Goal: Task Accomplishment & Management: Complete application form

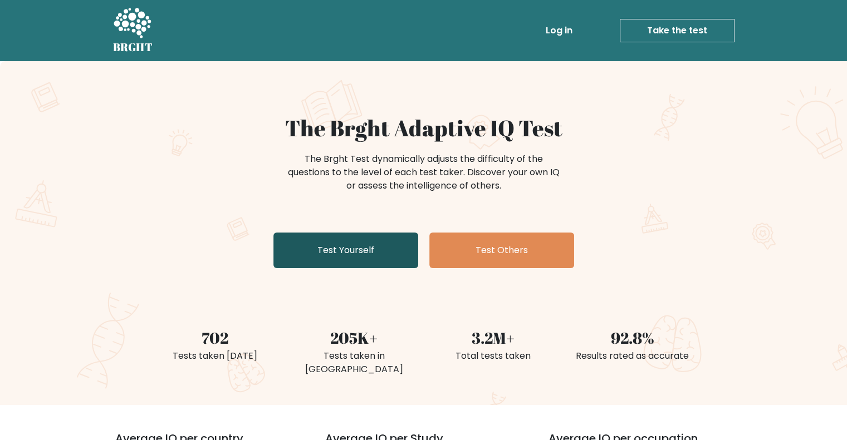
click at [382, 249] on link "Test Yourself" at bounding box center [345, 251] width 145 height 36
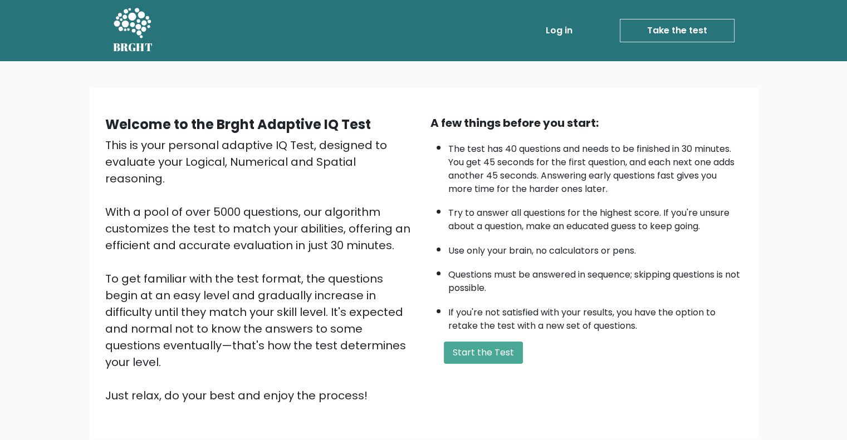
scroll to position [69, 0]
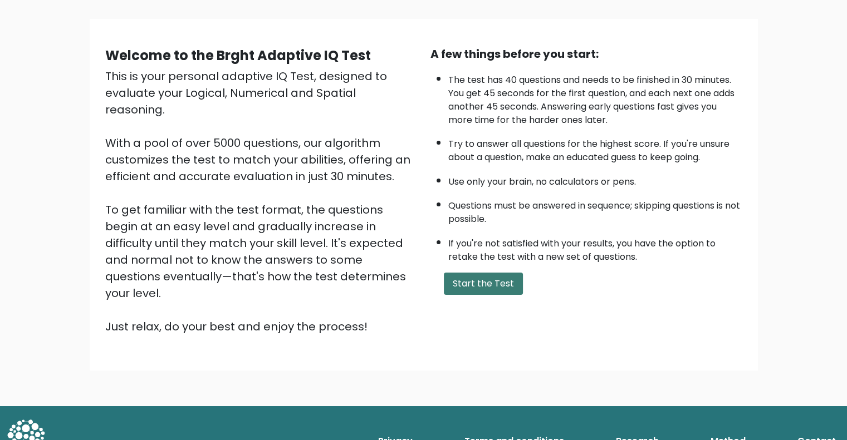
click at [468, 288] on button "Start the Test" at bounding box center [483, 284] width 79 height 22
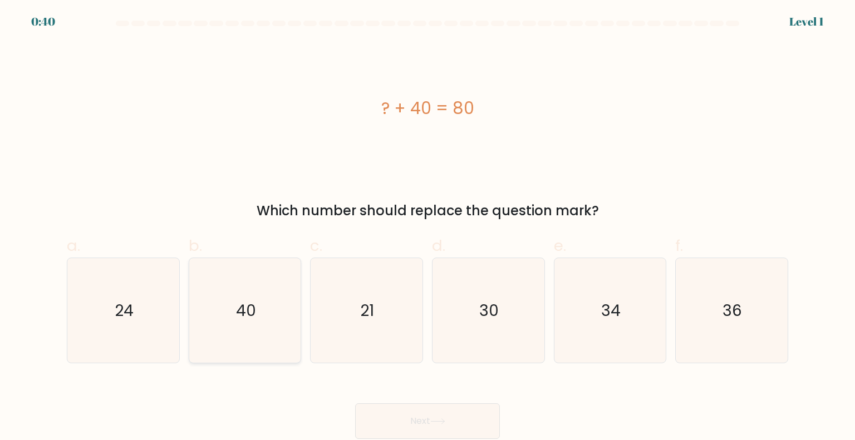
click at [265, 305] on icon "40" at bounding box center [245, 310] width 105 height 105
click at [428, 228] on input "b. 40" at bounding box center [428, 224] width 1 height 7
radio input "true"
click at [401, 409] on button "Next" at bounding box center [427, 422] width 145 height 36
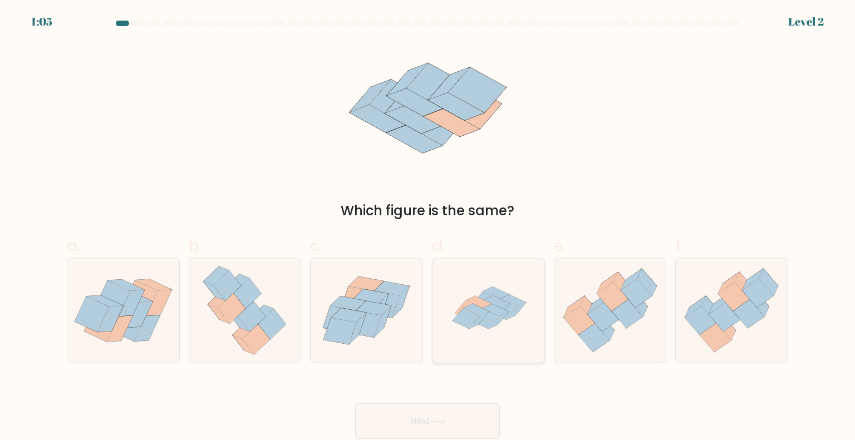
click at [503, 303] on icon at bounding box center [497, 302] width 26 height 12
click at [428, 228] on input "d." at bounding box center [428, 224] width 1 height 7
radio input "true"
click at [472, 427] on button "Next" at bounding box center [427, 422] width 145 height 36
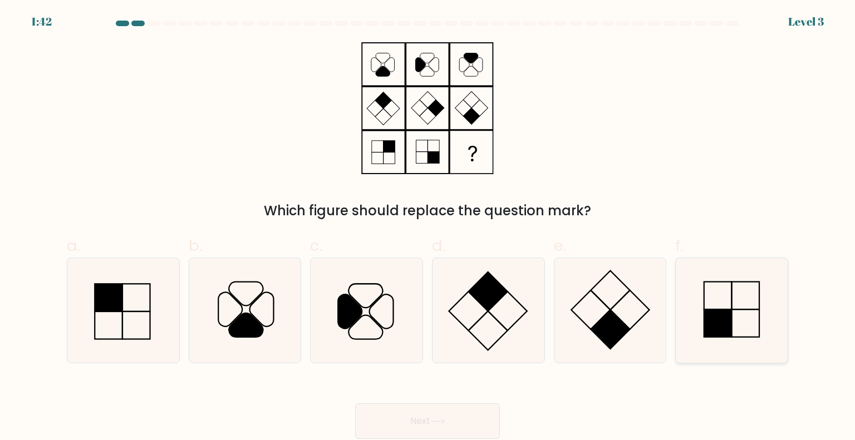
click at [747, 326] on icon at bounding box center [731, 310] width 105 height 105
click at [428, 228] on input "f." at bounding box center [428, 224] width 1 height 7
radio input "true"
click at [476, 417] on button "Next" at bounding box center [427, 422] width 145 height 36
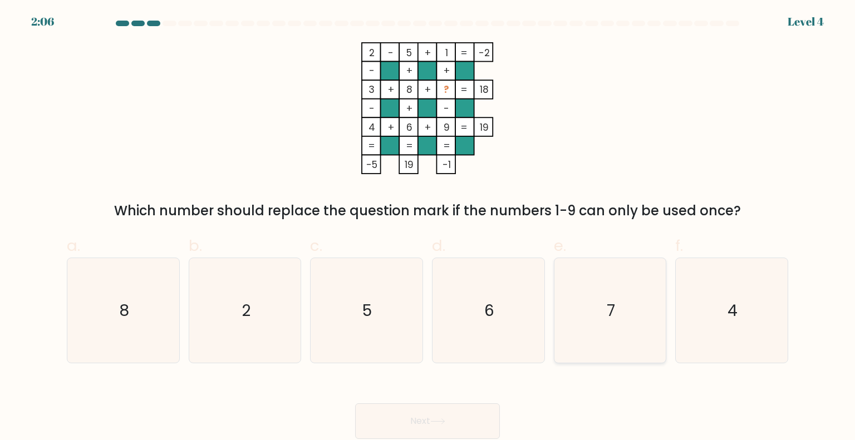
click at [585, 287] on icon "7" at bounding box center [610, 310] width 105 height 105
click at [428, 228] on input "e. 7" at bounding box center [428, 224] width 1 height 7
radio input "true"
click at [463, 420] on button "Next" at bounding box center [427, 422] width 145 height 36
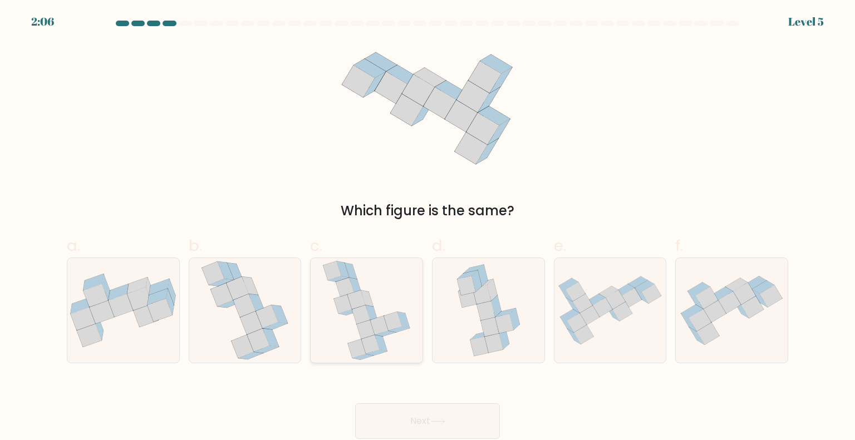
click at [407, 356] on icon at bounding box center [366, 310] width 89 height 105
click at [428, 228] on input "c." at bounding box center [428, 224] width 1 height 7
radio input "true"
click at [423, 432] on button "Next" at bounding box center [427, 422] width 145 height 36
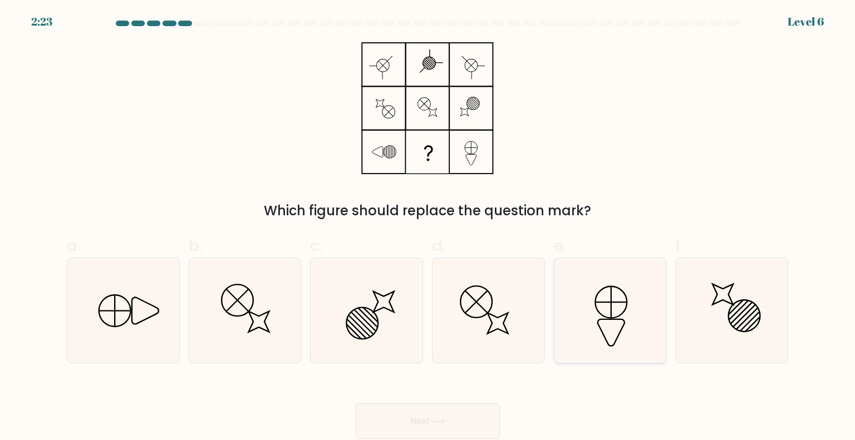
click at [597, 317] on icon at bounding box center [610, 310] width 105 height 105
click at [428, 228] on input "e." at bounding box center [428, 224] width 1 height 7
radio input "true"
click at [474, 432] on button "Next" at bounding box center [427, 422] width 145 height 36
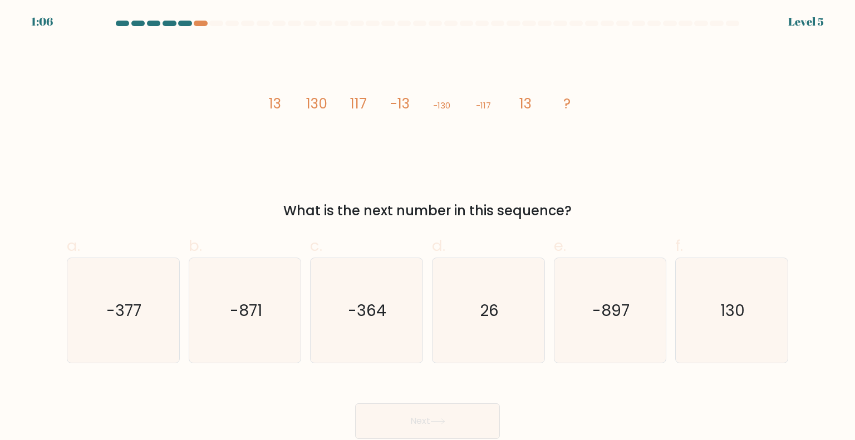
click at [726, 378] on div "Next" at bounding box center [427, 408] width 735 height 62
click at [720, 324] on icon "130" at bounding box center [731, 310] width 105 height 105
click at [428, 228] on input "f. 130" at bounding box center [428, 224] width 1 height 7
radio input "true"
click at [426, 425] on button "Next" at bounding box center [427, 422] width 145 height 36
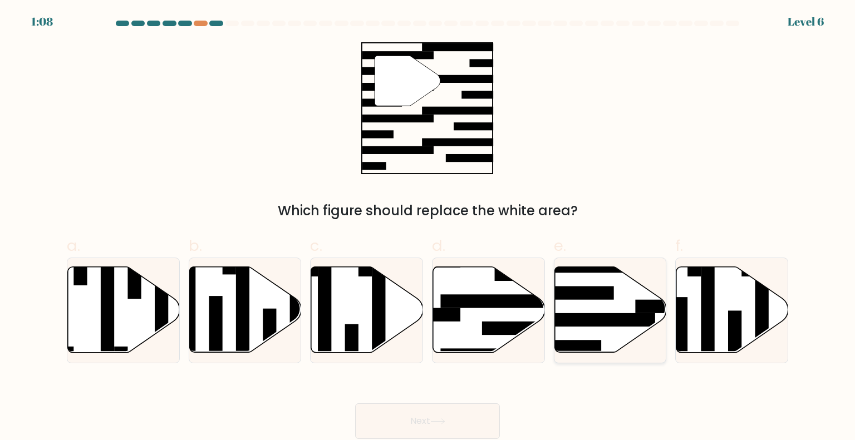
click at [588, 325] on rect at bounding box center [594, 320] width 121 height 13
click at [428, 228] on input "e." at bounding box center [428, 224] width 1 height 7
radio input "true"
click at [446, 419] on icon at bounding box center [437, 422] width 15 height 6
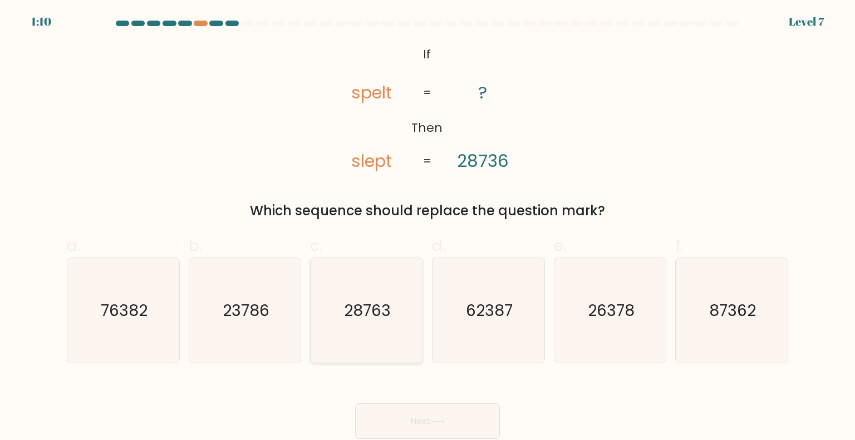
click at [341, 293] on icon "28763" at bounding box center [366, 310] width 105 height 105
click at [428, 228] on input "c. 28763" at bounding box center [428, 224] width 1 height 7
radio input "true"
click at [394, 410] on button "Next" at bounding box center [427, 422] width 145 height 36
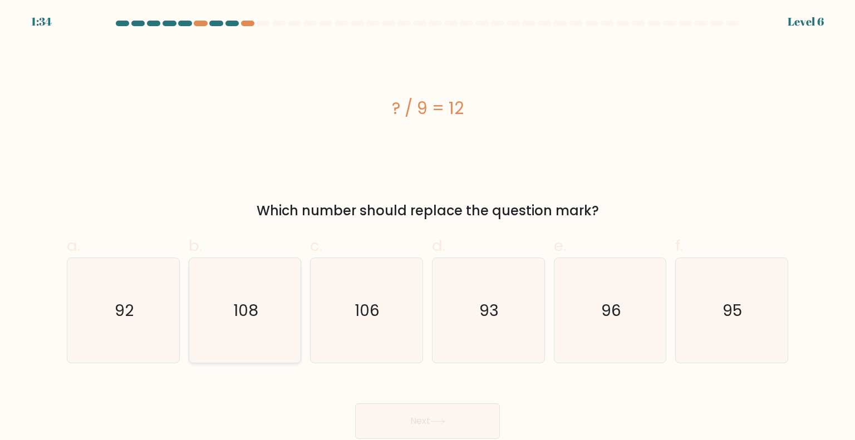
click at [232, 310] on icon "108" at bounding box center [245, 310] width 105 height 105
click at [428, 228] on input "b. 108" at bounding box center [428, 224] width 1 height 7
radio input "true"
click at [395, 410] on button "Next" at bounding box center [427, 422] width 145 height 36
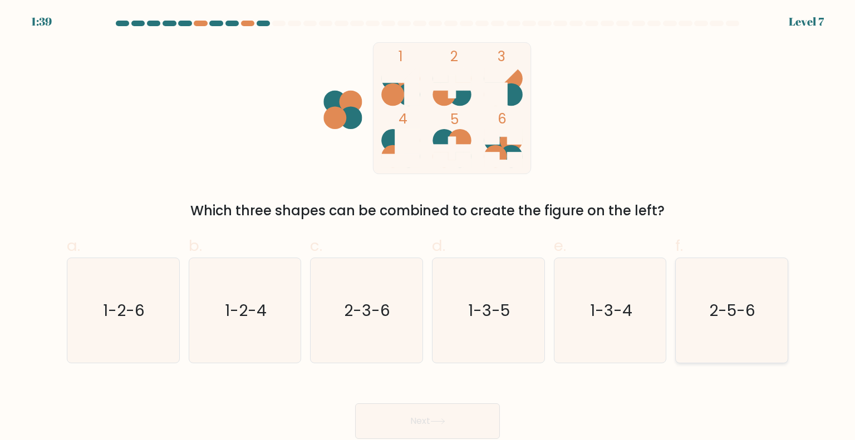
click at [723, 297] on icon "2-5-6" at bounding box center [731, 310] width 105 height 105
click at [428, 228] on input "f. 2-5-6" at bounding box center [428, 224] width 1 height 7
radio input "true"
click at [472, 422] on button "Next" at bounding box center [427, 422] width 145 height 36
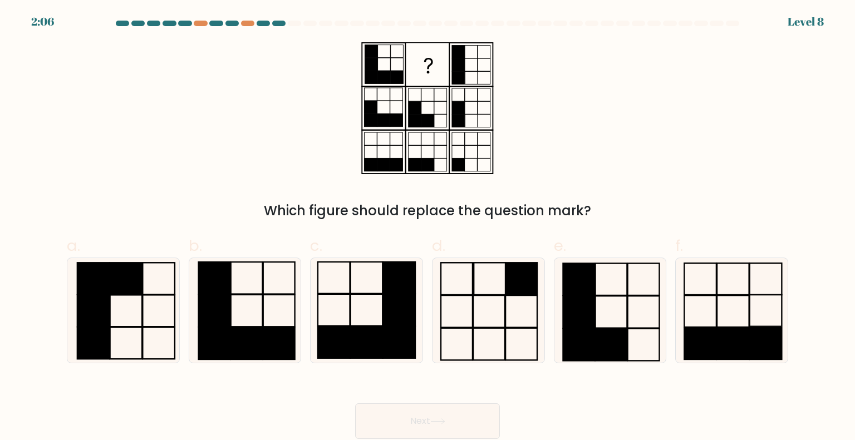
click at [654, 129] on div "Which figure should replace the question mark?" at bounding box center [427, 131] width 735 height 179
click at [586, 325] on rect at bounding box center [579, 312] width 32 height 32
click at [428, 228] on input "e." at bounding box center [428, 224] width 1 height 7
radio input "true"
click at [449, 413] on button "Next" at bounding box center [427, 422] width 145 height 36
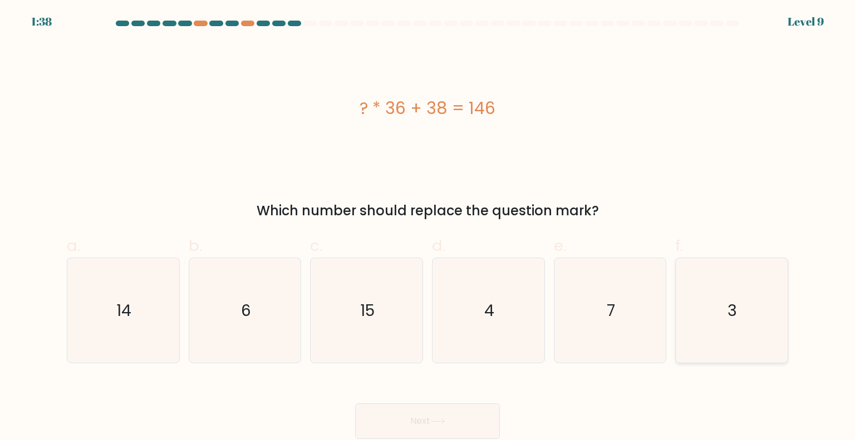
click at [762, 269] on icon "3" at bounding box center [731, 310] width 105 height 105
click at [428, 228] on input "f. 3" at bounding box center [428, 224] width 1 height 7
radio input "true"
click at [466, 419] on button "Next" at bounding box center [427, 422] width 145 height 36
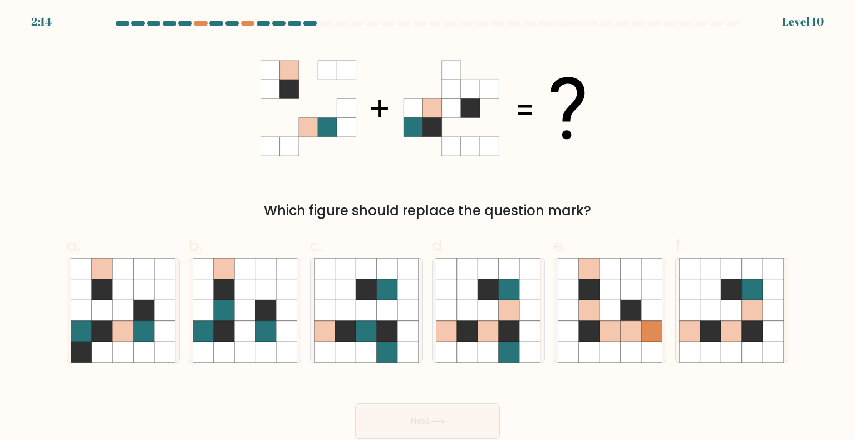
click at [599, 245] on label "e." at bounding box center [610, 298] width 113 height 129
click at [428, 228] on input "e." at bounding box center [428, 224] width 1 height 7
radio input "true"
click at [506, 296] on icon at bounding box center [509, 290] width 21 height 21
click at [428, 228] on input "d." at bounding box center [428, 224] width 1 height 7
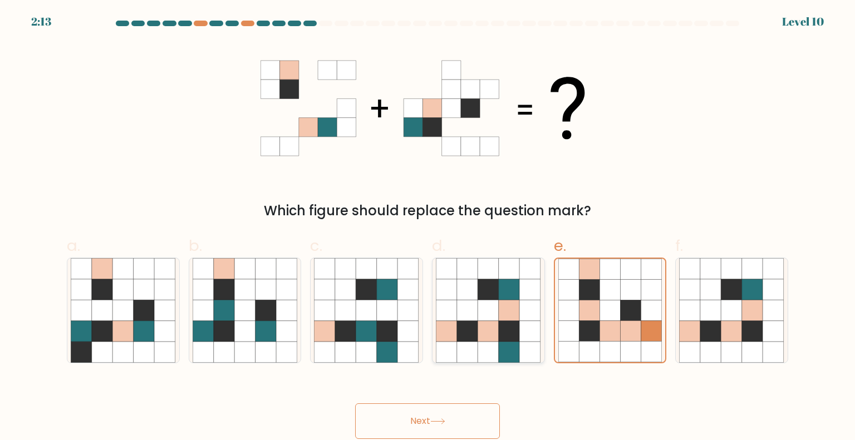
radio input "true"
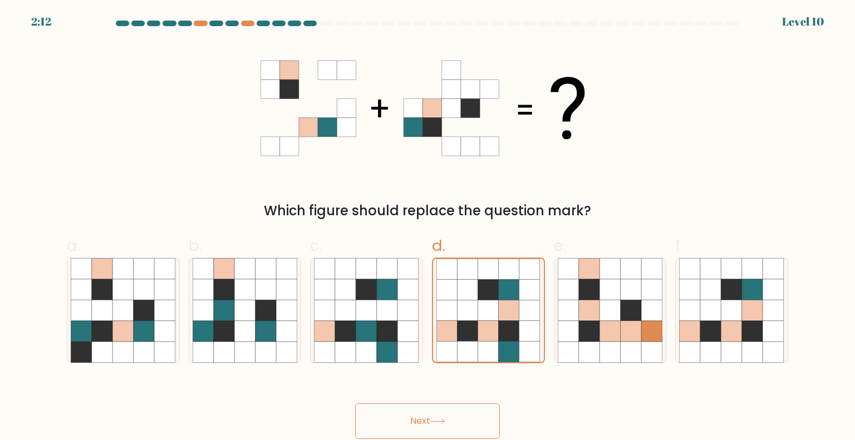
click at [437, 412] on button "Next" at bounding box center [427, 422] width 145 height 36
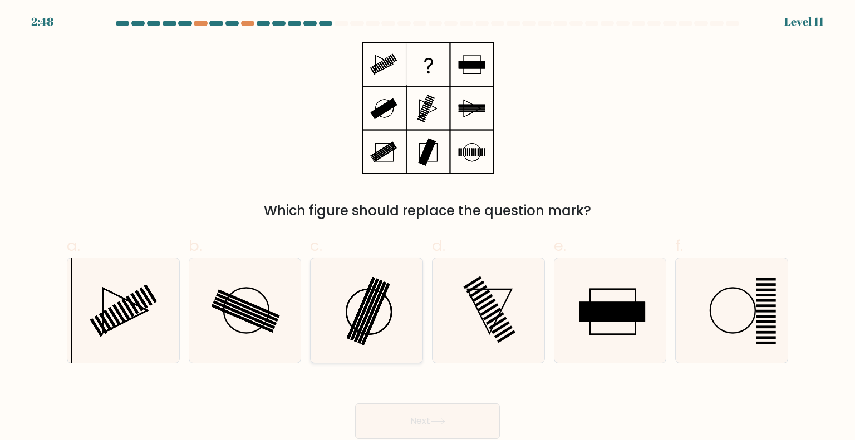
click at [387, 303] on icon at bounding box center [366, 310] width 105 height 105
click at [428, 228] on input "c." at bounding box center [428, 224] width 1 height 7
radio input "true"
click at [400, 409] on button "Next" at bounding box center [427, 422] width 145 height 36
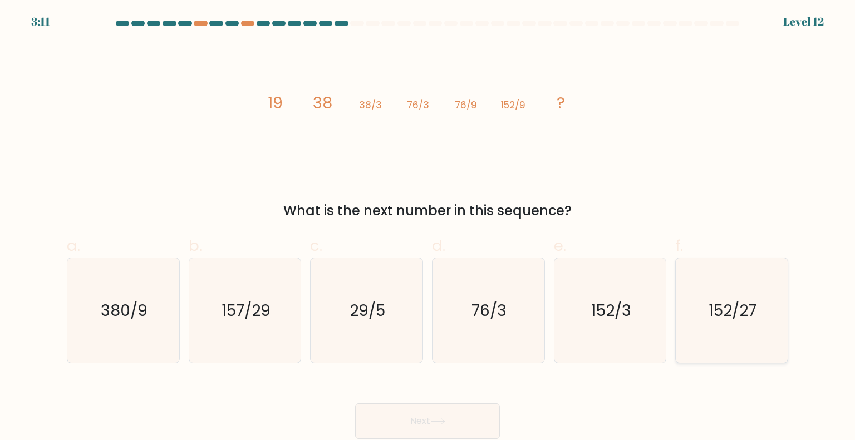
click at [716, 321] on icon "152/27" at bounding box center [731, 310] width 105 height 105
click at [428, 228] on input "f. 152/27" at bounding box center [428, 224] width 1 height 7
radio input "true"
click at [421, 427] on button "Next" at bounding box center [427, 422] width 145 height 36
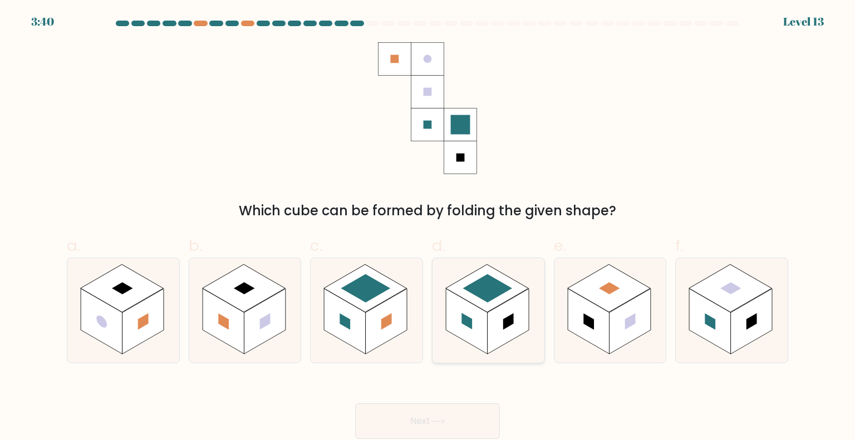
click at [470, 332] on rect at bounding box center [467, 321] width 42 height 66
click at [428, 228] on input "d." at bounding box center [428, 224] width 1 height 7
radio input "true"
click at [452, 412] on button "Next" at bounding box center [427, 422] width 145 height 36
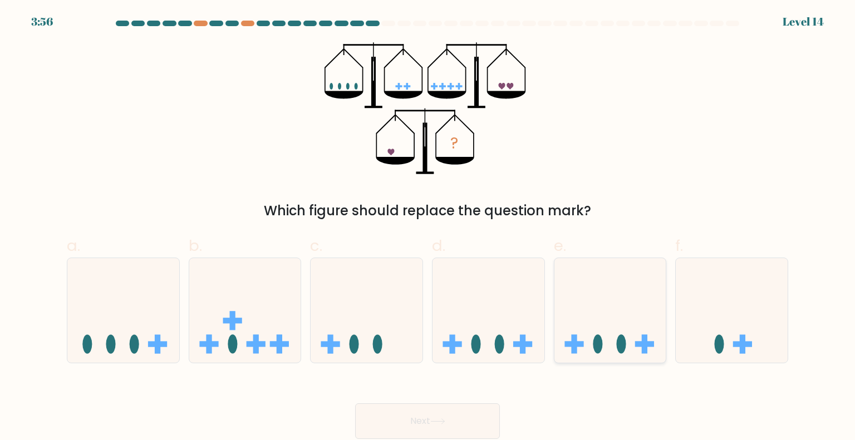
click at [584, 316] on icon at bounding box center [611, 311] width 112 height 92
click at [428, 228] on input "e." at bounding box center [428, 224] width 1 height 7
radio input "true"
click at [435, 428] on button "Next" at bounding box center [427, 422] width 145 height 36
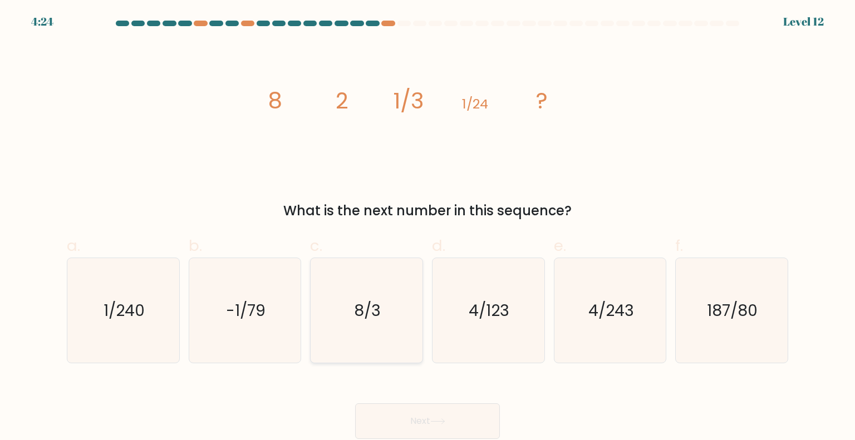
click at [358, 327] on icon "8/3" at bounding box center [366, 310] width 105 height 105
click at [428, 228] on input "c. 8/3" at bounding box center [428, 224] width 1 height 7
radio input "true"
click at [394, 409] on button "Next" at bounding box center [427, 422] width 145 height 36
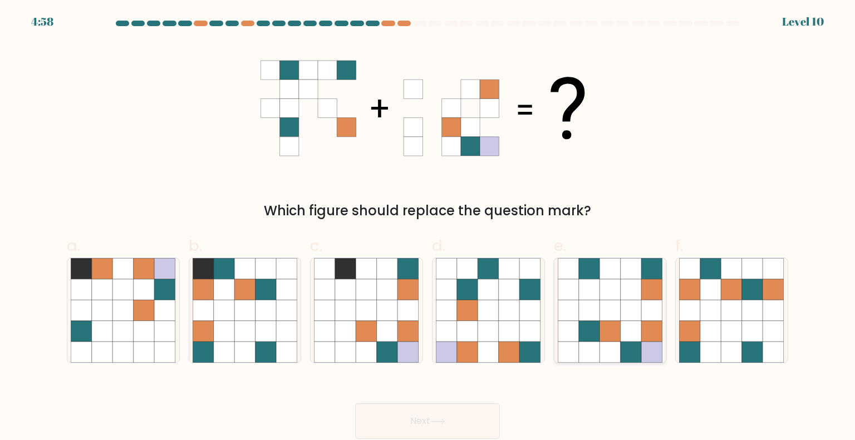
click at [603, 322] on icon at bounding box center [610, 331] width 21 height 21
click at [428, 228] on input "e." at bounding box center [428, 224] width 1 height 7
radio input "true"
click at [395, 393] on div "Next" at bounding box center [427, 408] width 735 height 62
click at [402, 416] on button "Next" at bounding box center [427, 422] width 145 height 36
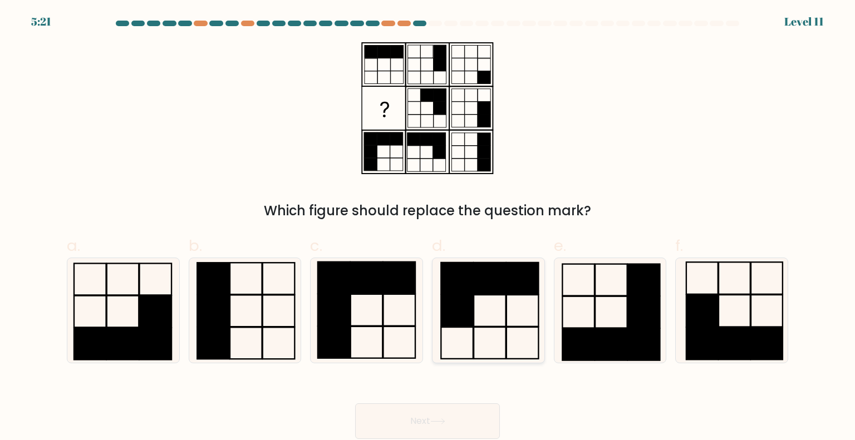
click at [488, 317] on icon at bounding box center [488, 310] width 105 height 105
click at [428, 228] on input "d." at bounding box center [428, 224] width 1 height 7
radio input "true"
click at [469, 421] on button "Next" at bounding box center [427, 422] width 145 height 36
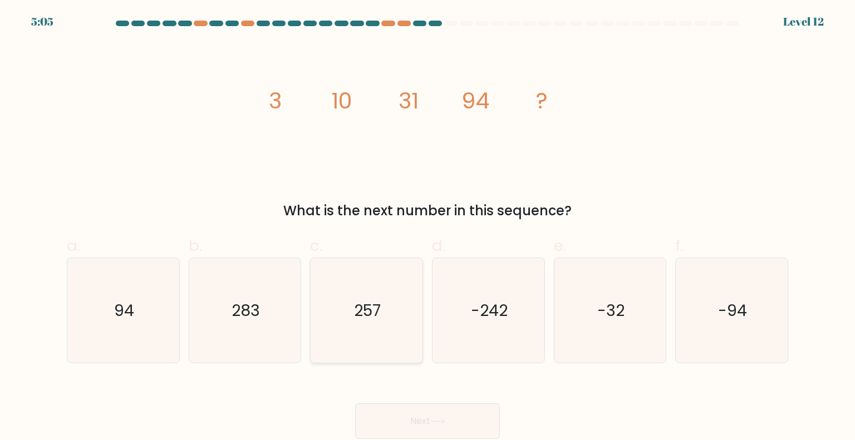
click at [376, 331] on icon "257" at bounding box center [366, 310] width 105 height 105
click at [428, 228] on input "c. 257" at bounding box center [428, 224] width 1 height 7
radio input "true"
click at [291, 341] on icon "283" at bounding box center [245, 310] width 105 height 105
click at [428, 228] on input "b. 283" at bounding box center [428, 224] width 1 height 7
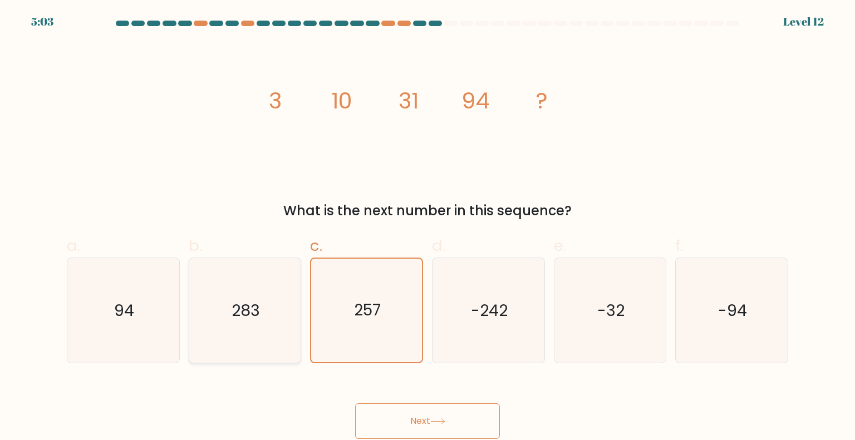
radio input "true"
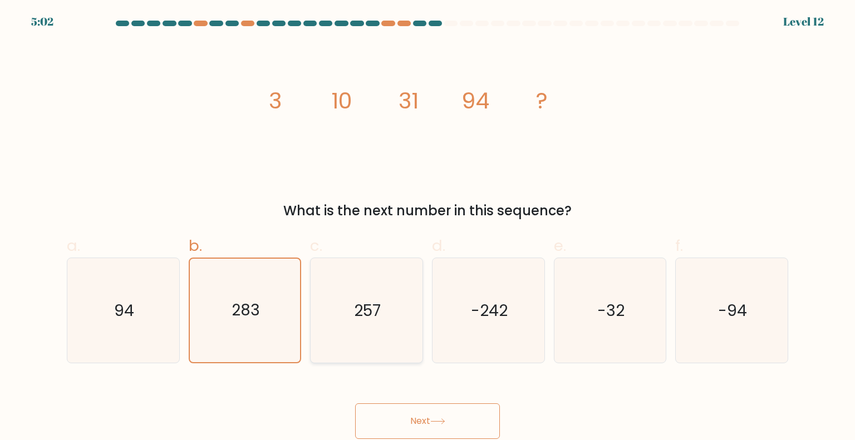
click at [362, 336] on icon "257" at bounding box center [366, 310] width 105 height 105
click at [428, 228] on input "c. 257" at bounding box center [428, 224] width 1 height 7
radio input "true"
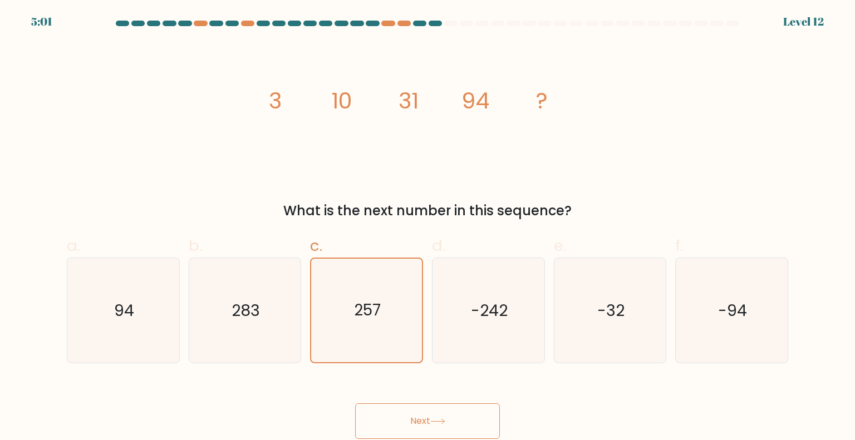
click at [387, 413] on button "Next" at bounding box center [427, 422] width 145 height 36
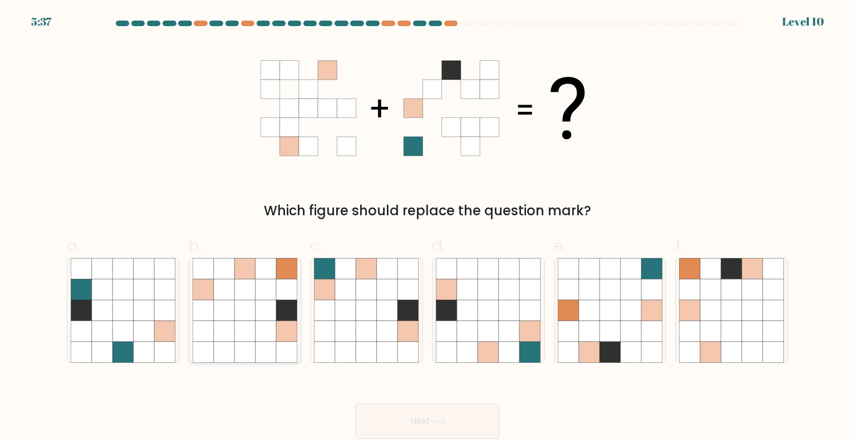
click at [275, 320] on icon at bounding box center [266, 310] width 21 height 21
click at [428, 228] on input "b." at bounding box center [428, 224] width 1 height 7
radio input "true"
click at [369, 316] on icon at bounding box center [366, 310] width 21 height 21
click at [428, 228] on input "c." at bounding box center [428, 224] width 1 height 7
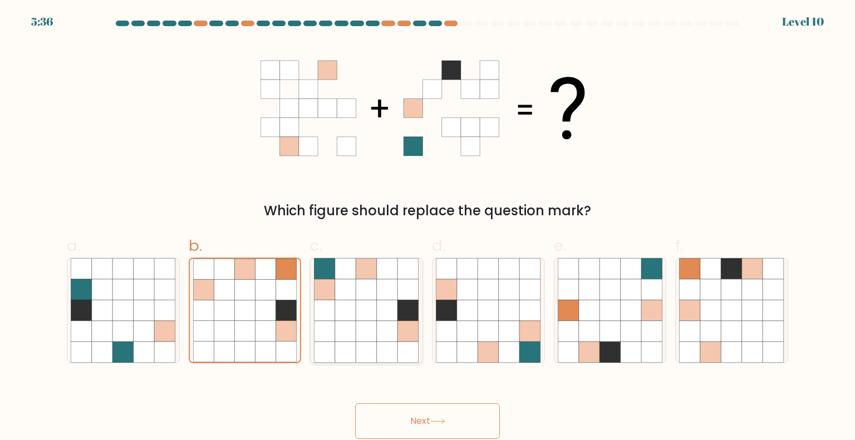
radio input "true"
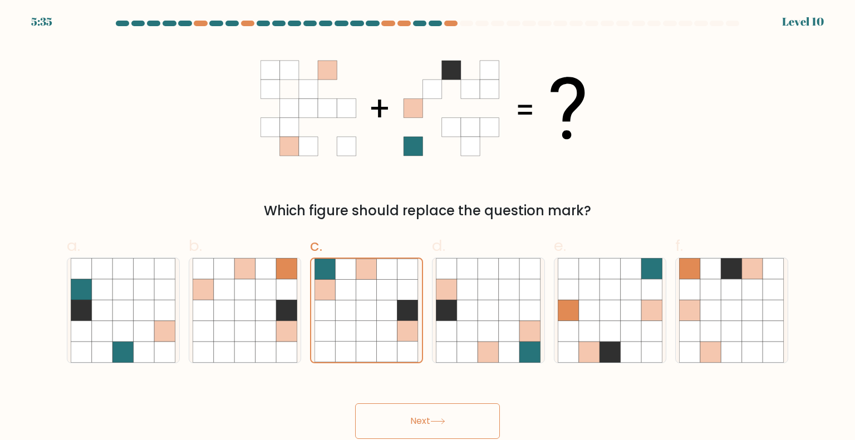
click at [437, 423] on icon at bounding box center [437, 422] width 15 height 6
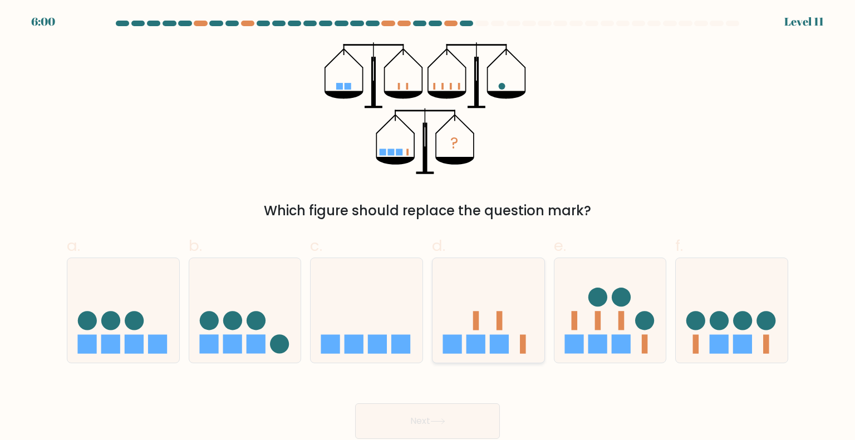
click at [484, 326] on icon at bounding box center [489, 311] width 112 height 92
click at [428, 228] on input "d." at bounding box center [428, 224] width 1 height 7
radio input "true"
click at [593, 331] on icon at bounding box center [611, 311] width 112 height 92
click at [428, 228] on input "e." at bounding box center [428, 224] width 1 height 7
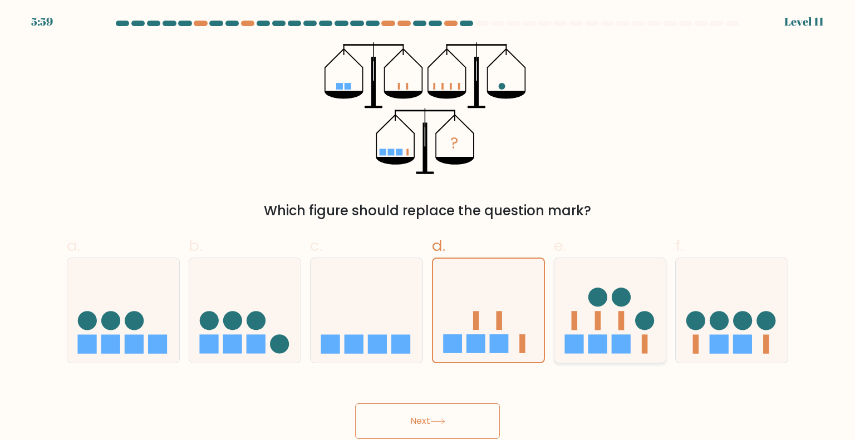
radio input "true"
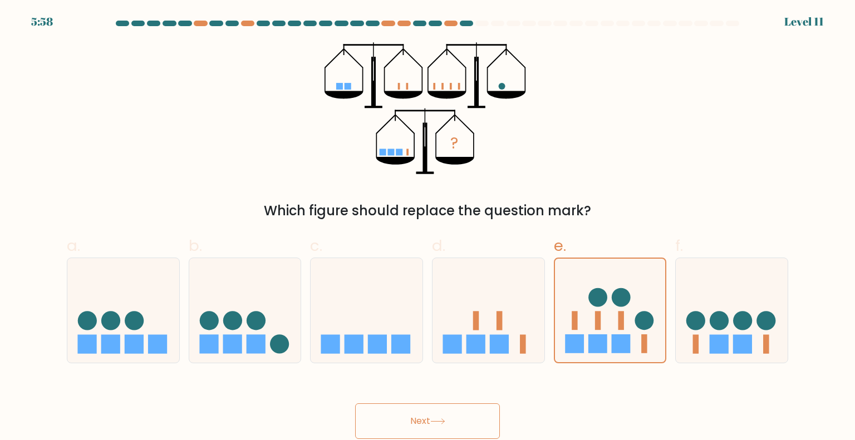
click at [489, 428] on button "Next" at bounding box center [427, 422] width 145 height 36
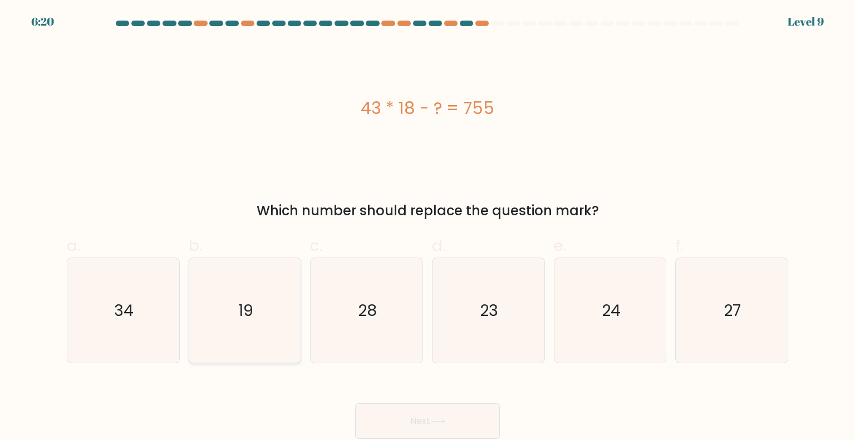
click at [260, 298] on icon "19" at bounding box center [245, 310] width 105 height 105
click at [428, 228] on input "b. 19" at bounding box center [428, 224] width 1 height 7
radio input "true"
click at [399, 435] on button "Next" at bounding box center [427, 422] width 145 height 36
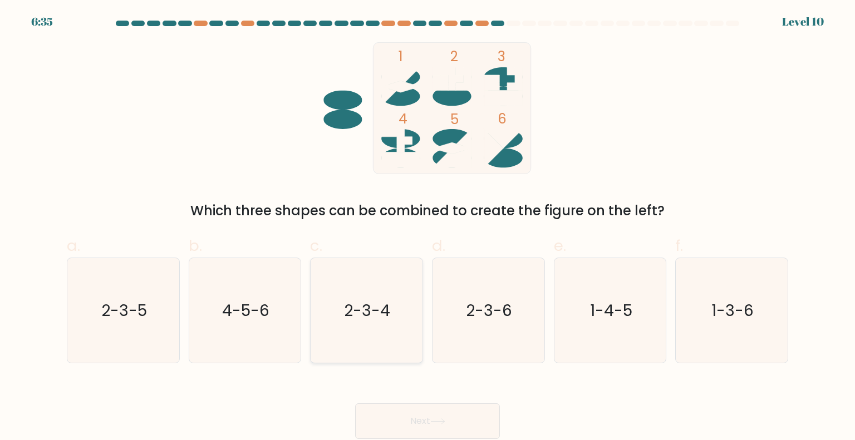
click at [360, 309] on text "2-3-4" at bounding box center [368, 310] width 46 height 22
click at [428, 228] on input "c. 2-3-4" at bounding box center [428, 224] width 1 height 7
radio input "true"
click at [443, 425] on button "Next" at bounding box center [427, 422] width 145 height 36
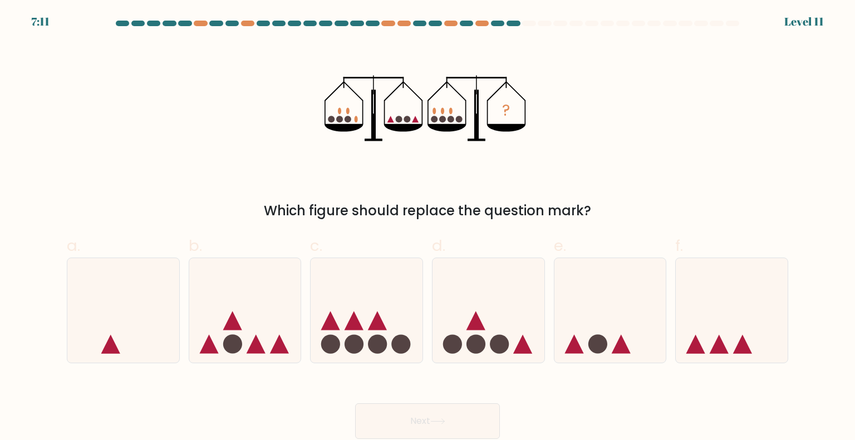
click at [431, 318] on div "d." at bounding box center [489, 298] width 122 height 129
click at [406, 336] on icon at bounding box center [367, 311] width 112 height 92
click at [428, 228] on input "c." at bounding box center [428, 224] width 1 height 7
radio input "true"
drag, startPoint x: 417, startPoint y: 389, endPoint x: 420, endPoint y: 414, distance: 25.3
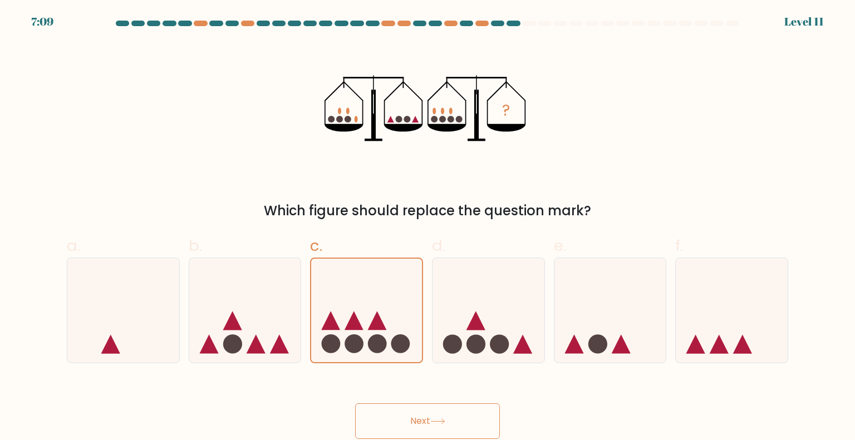
click at [420, 414] on div "Next" at bounding box center [427, 408] width 735 height 62
click at [420, 414] on button "Next" at bounding box center [427, 422] width 145 height 36
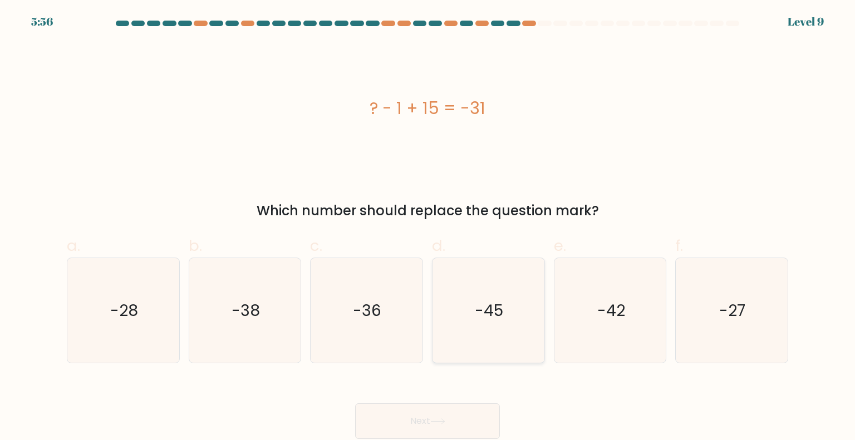
click at [496, 296] on icon "-45" at bounding box center [488, 310] width 105 height 105
click at [428, 228] on input "d. -45" at bounding box center [428, 224] width 1 height 7
radio input "true"
click at [466, 411] on button "Next" at bounding box center [427, 422] width 145 height 36
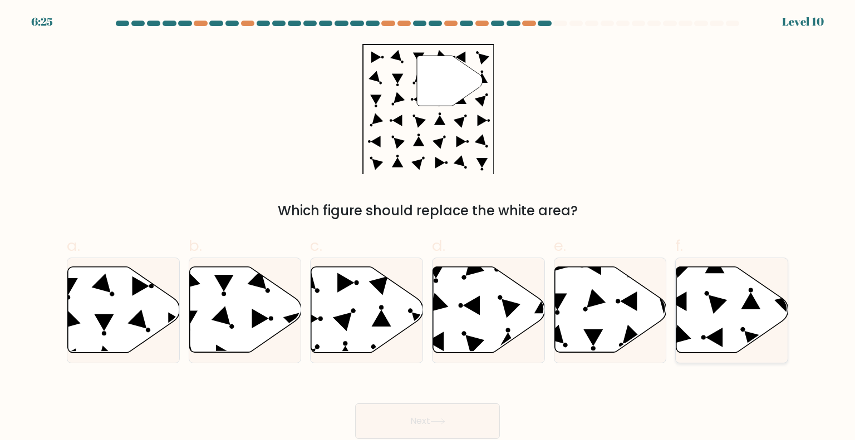
click at [688, 305] on icon at bounding box center [733, 310] width 112 height 86
click at [428, 228] on input "f." at bounding box center [428, 224] width 1 height 7
radio input "true"
click at [461, 428] on button "Next" at bounding box center [427, 422] width 145 height 36
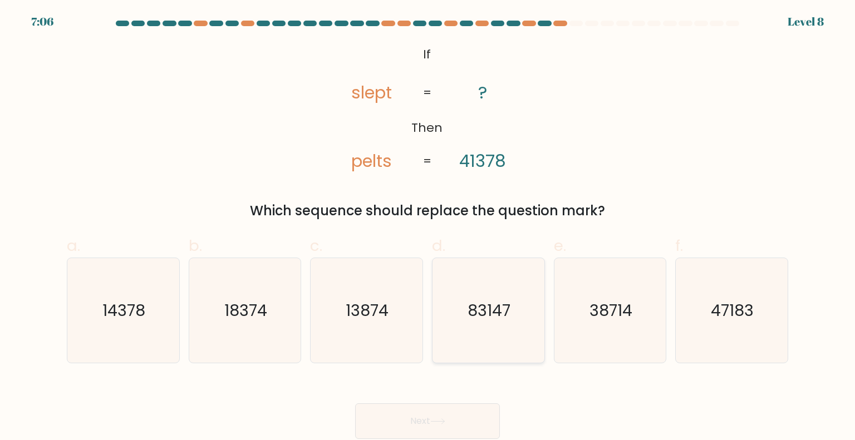
click at [486, 324] on icon "83147" at bounding box center [488, 310] width 105 height 105
click at [428, 228] on input "d. 83147" at bounding box center [428, 224] width 1 height 7
radio input "true"
click at [472, 389] on div "Next" at bounding box center [427, 408] width 735 height 62
click at [469, 430] on button "Next" at bounding box center [427, 422] width 145 height 36
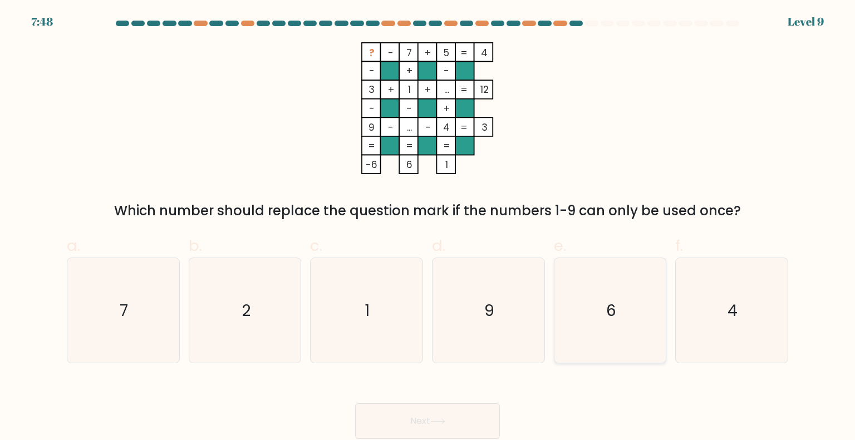
click at [599, 311] on icon "6" at bounding box center [610, 310] width 105 height 105
click at [428, 228] on input "e. 6" at bounding box center [428, 224] width 1 height 7
radio input "true"
click at [470, 409] on button "Next" at bounding box center [427, 422] width 145 height 36
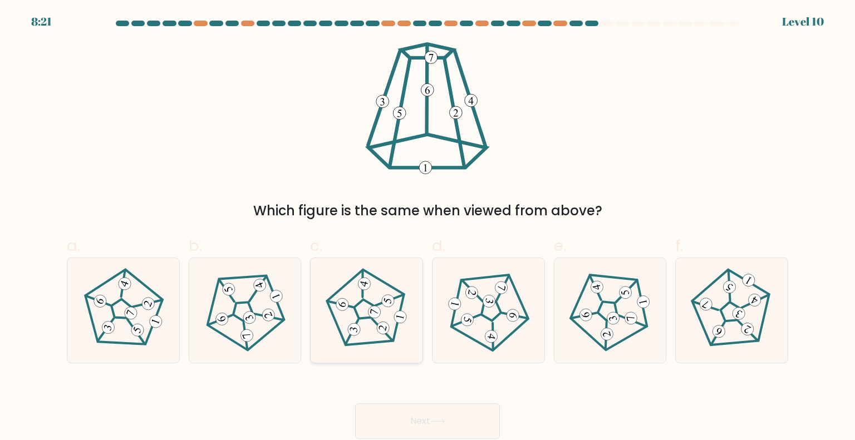
click at [398, 305] on icon at bounding box center [367, 310] width 84 height 84
click at [428, 228] on input "c." at bounding box center [428, 224] width 1 height 7
radio input "true"
click at [439, 423] on icon at bounding box center [437, 422] width 15 height 6
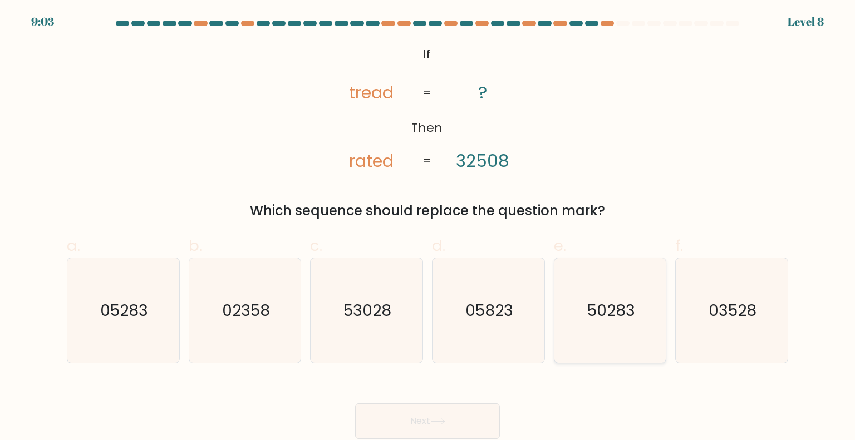
click at [588, 302] on text "50283" at bounding box center [612, 310] width 48 height 22
click at [428, 228] on input "e. 50283" at bounding box center [428, 224] width 1 height 7
radio input "true"
click at [482, 410] on button "Next" at bounding box center [427, 422] width 145 height 36
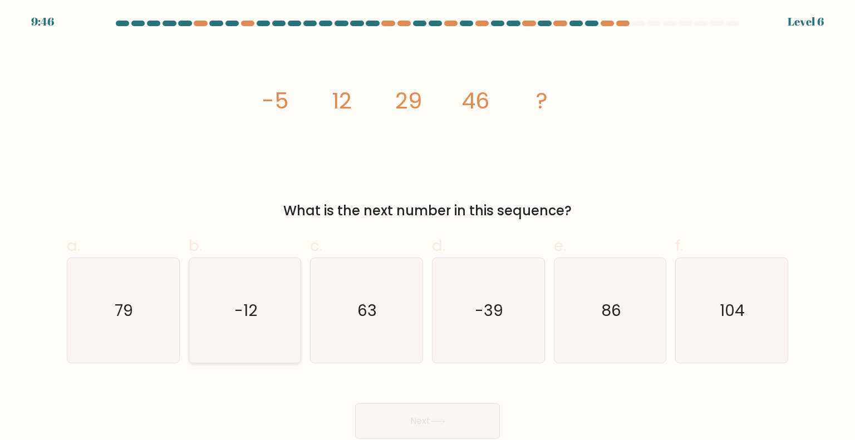
click at [282, 315] on icon "-12" at bounding box center [245, 310] width 105 height 105
click at [428, 228] on input "b. -12" at bounding box center [428, 224] width 1 height 7
radio input "true"
click at [401, 409] on button "Next" at bounding box center [427, 422] width 145 height 36
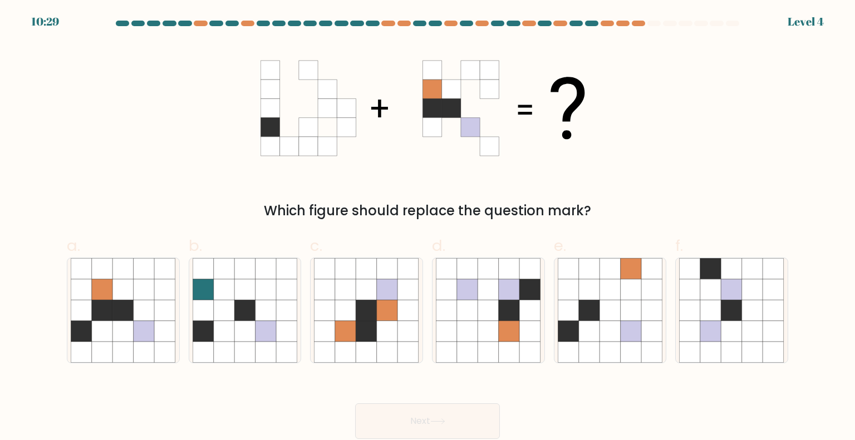
click at [674, 323] on div "f." at bounding box center [732, 298] width 122 height 129
click at [630, 326] on icon at bounding box center [631, 331] width 21 height 21
click at [428, 228] on input "e." at bounding box center [428, 224] width 1 height 7
radio input "true"
click at [460, 408] on button "Next" at bounding box center [427, 422] width 145 height 36
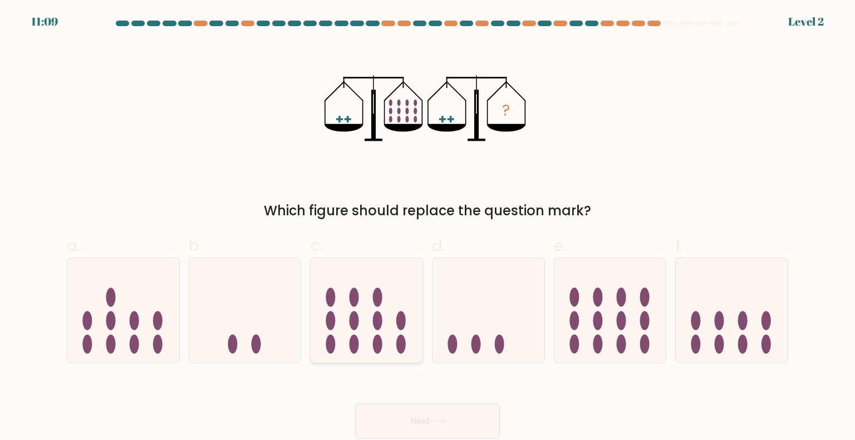
click at [321, 338] on icon at bounding box center [367, 311] width 112 height 92
click at [428, 228] on input "c." at bounding box center [428, 224] width 1 height 7
radio input "true"
click at [382, 413] on button "Next" at bounding box center [427, 422] width 145 height 36
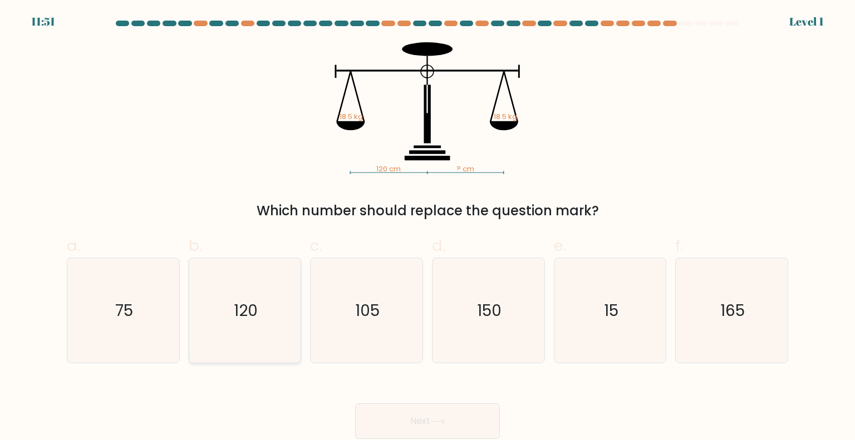
click at [224, 322] on icon "120" at bounding box center [245, 310] width 105 height 105
click at [428, 228] on input "b. 120" at bounding box center [428, 224] width 1 height 7
radio input "true"
click at [377, 405] on button "Next" at bounding box center [427, 422] width 145 height 36
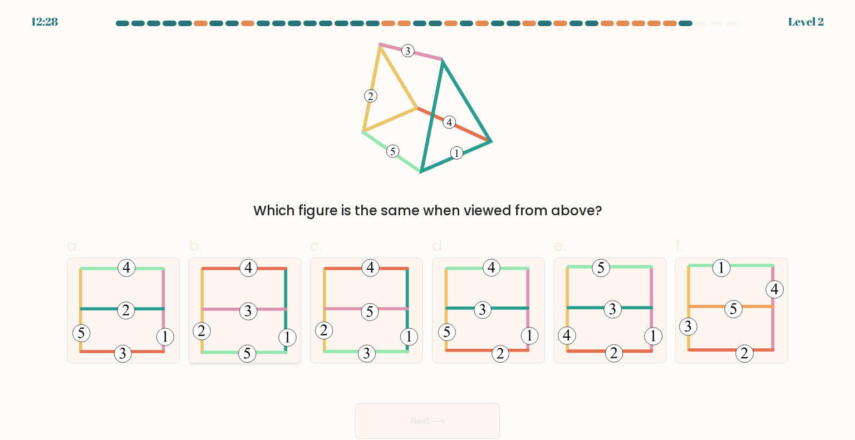
click at [254, 329] on icon at bounding box center [245, 310] width 104 height 105
click at [428, 228] on input "b." at bounding box center [428, 224] width 1 height 7
radio input "true"
click at [396, 429] on button "Next" at bounding box center [427, 422] width 145 height 36
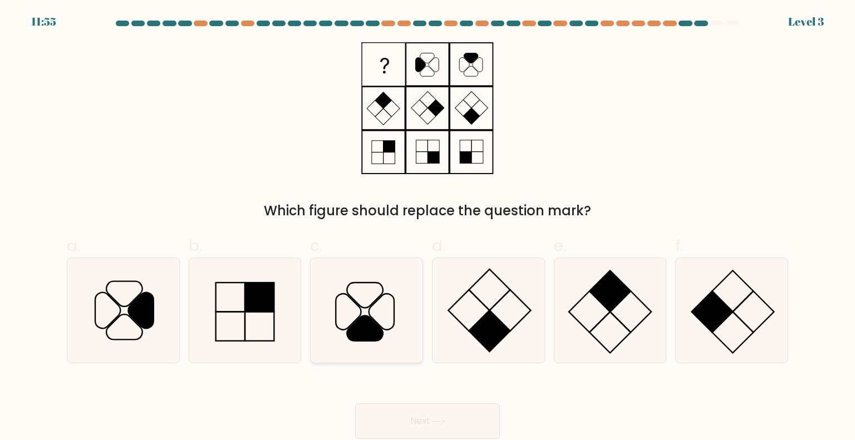
click at [369, 302] on icon at bounding box center [366, 310] width 105 height 105
click at [428, 228] on input "c." at bounding box center [428, 224] width 1 height 7
radio input "true"
click at [439, 432] on button "Next" at bounding box center [427, 422] width 145 height 36
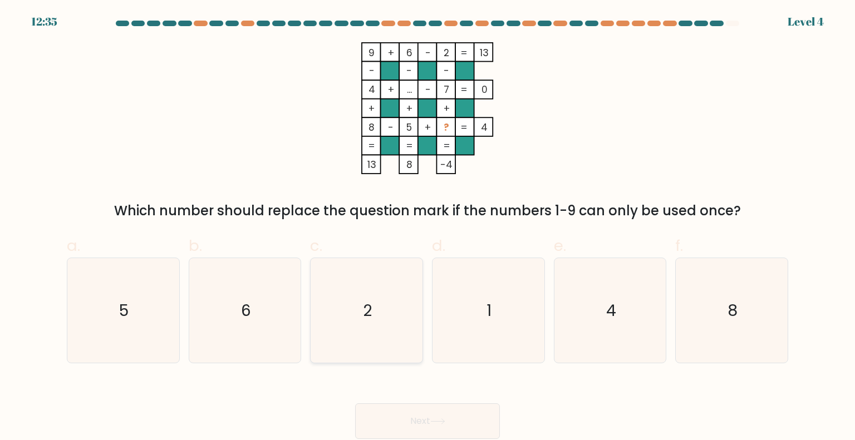
click at [368, 346] on icon "2" at bounding box center [366, 310] width 105 height 105
click at [428, 228] on input "c. 2" at bounding box center [428, 224] width 1 height 7
radio input "true"
click at [396, 408] on button "Next" at bounding box center [427, 422] width 145 height 36
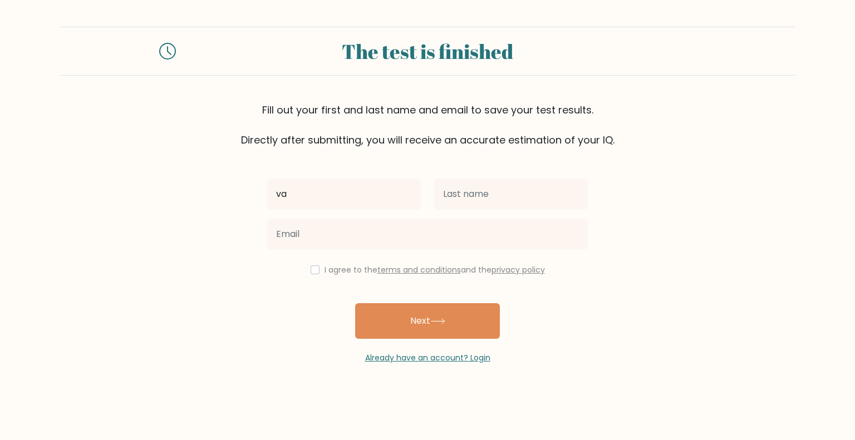
type input "v"
type input "Van Denmark"
drag, startPoint x: 482, startPoint y: 177, endPoint x: 481, endPoint y: 213, distance: 35.7
click at [481, 213] on div at bounding box center [511, 194] width 167 height 40
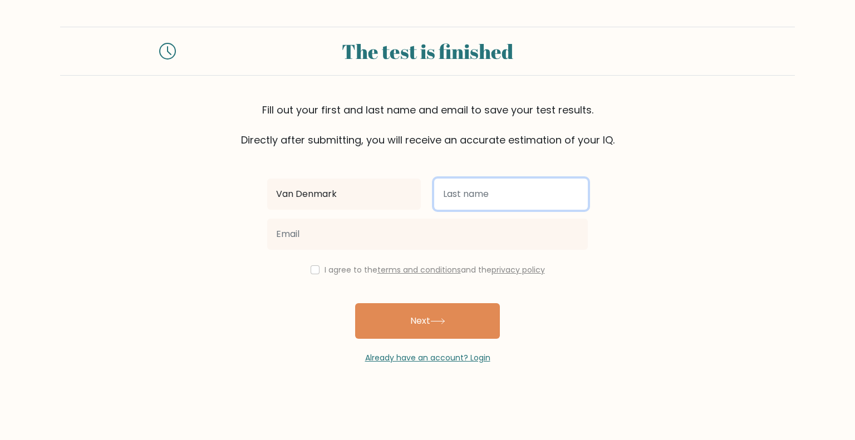
click at [484, 204] on input "text" at bounding box center [511, 194] width 154 height 31
type input "Bulay"
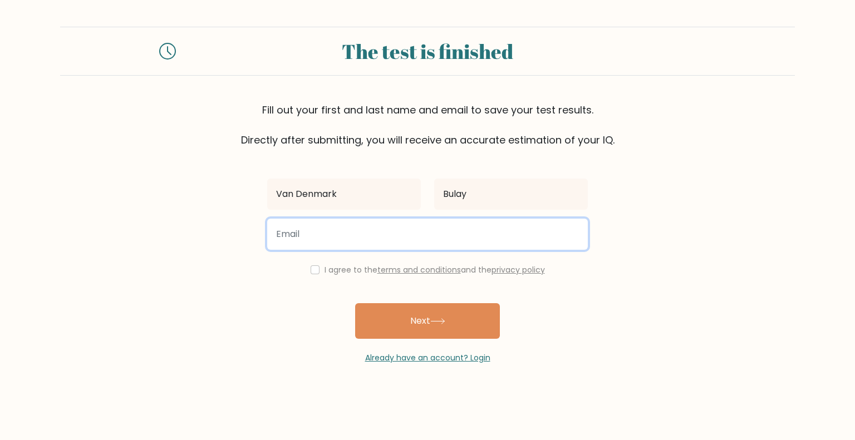
click at [486, 231] on input "email" at bounding box center [427, 234] width 321 height 31
type input "vbulay19@gmail.com"
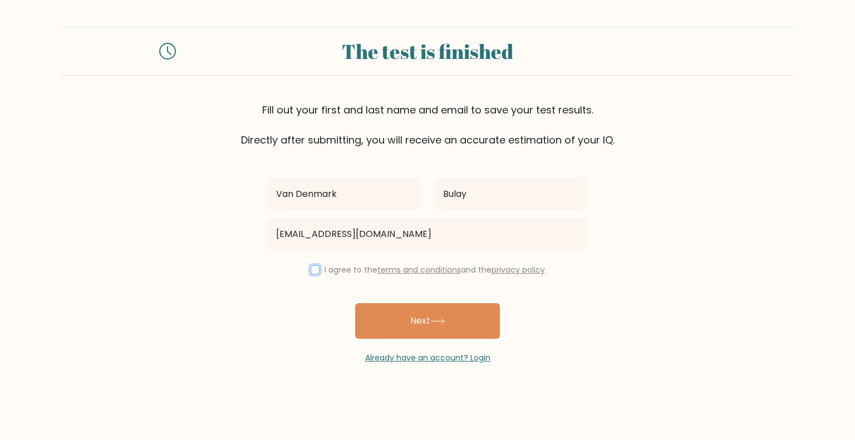
click at [314, 270] on input "checkbox" at bounding box center [315, 270] width 9 height 9
checkbox input "true"
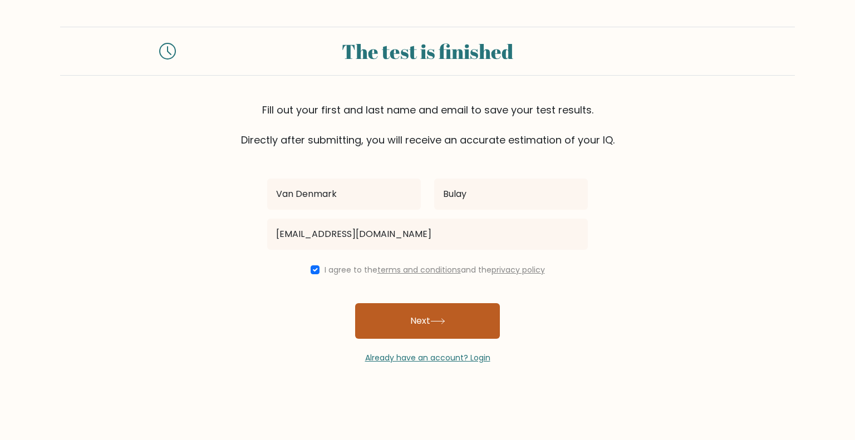
click at [366, 321] on button "Next" at bounding box center [427, 321] width 145 height 36
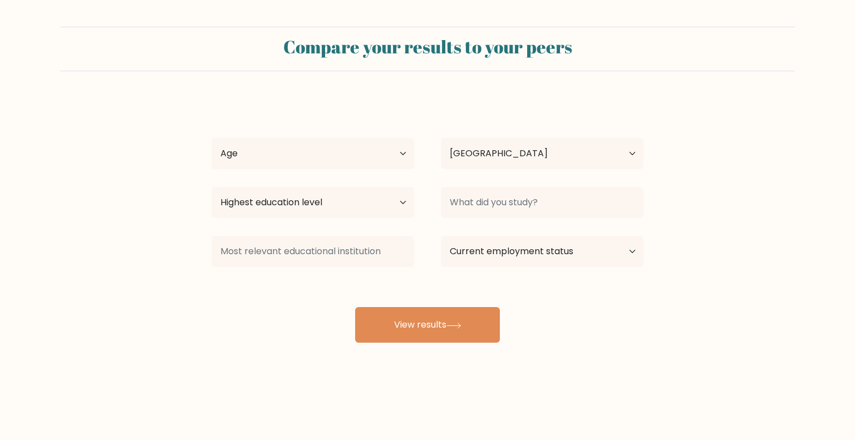
select select "PH"
click at [350, 171] on div "Age Under 18 years old 18-24 years old 25-34 years old 35-44 years old 45-54 ye…" at bounding box center [312, 154] width 229 height 40
click at [351, 161] on select "Age Under 18 years old 18-24 years old 25-34 years old 35-44 years old 45-54 ye…" at bounding box center [313, 153] width 203 height 31
select select "25_34"
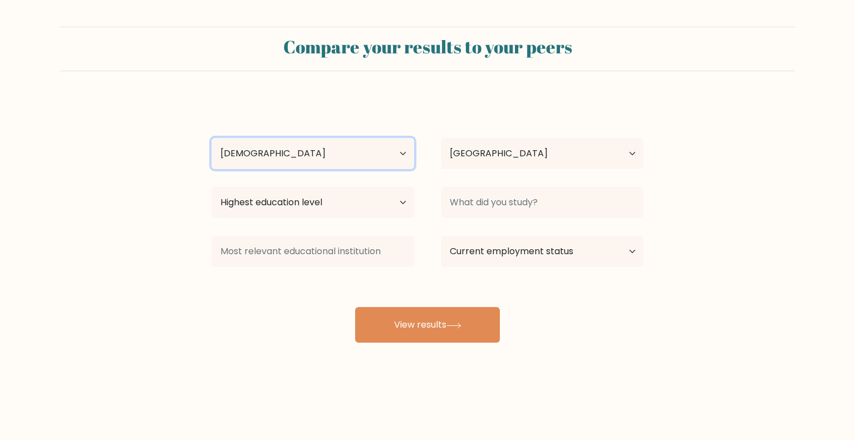
click at [212, 138] on select "Age Under 18 years old 18-24 years old 25-34 years old 35-44 years old 45-54 ye…" at bounding box center [313, 153] width 203 height 31
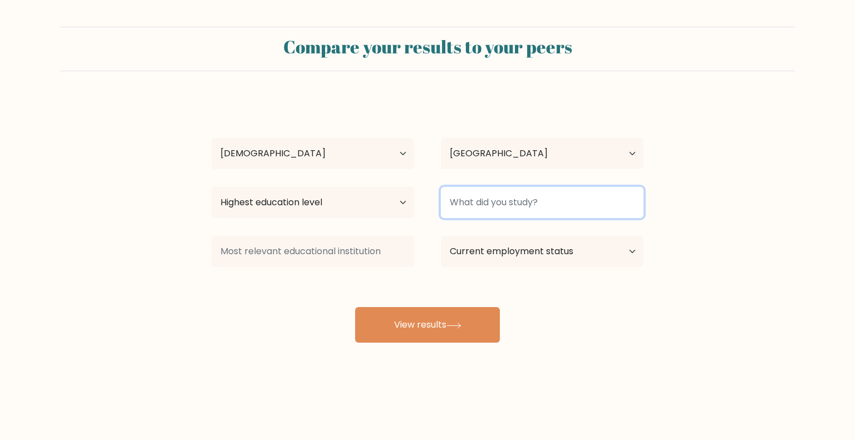
click at [500, 212] on input at bounding box center [542, 202] width 203 height 31
type input "f"
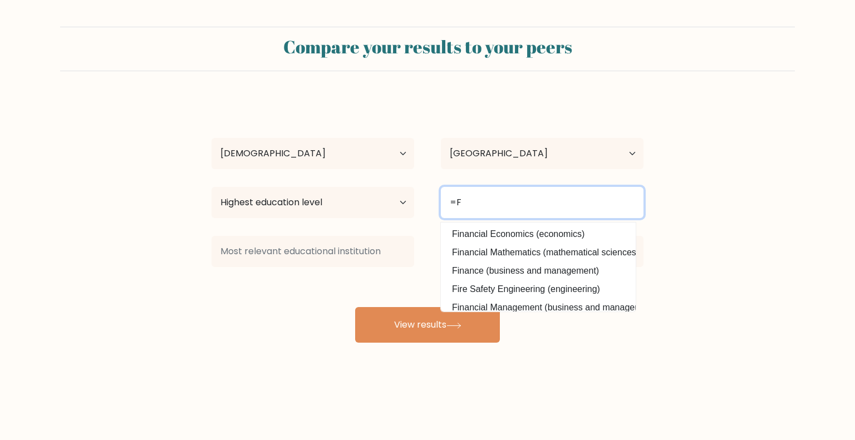
type input "="
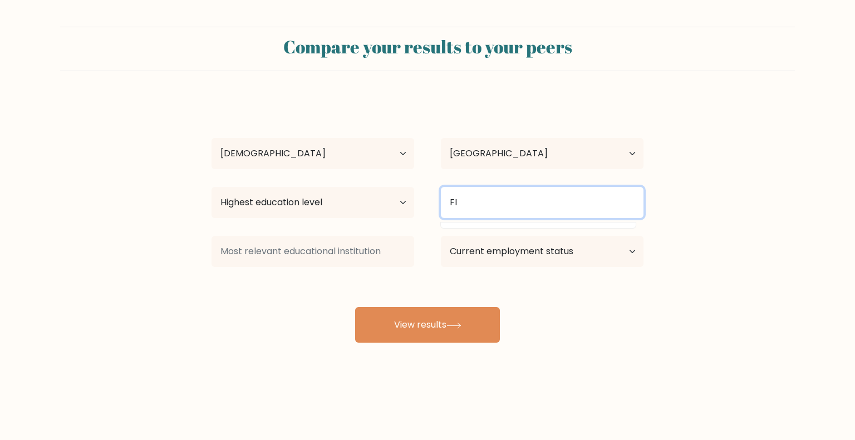
type input "F"
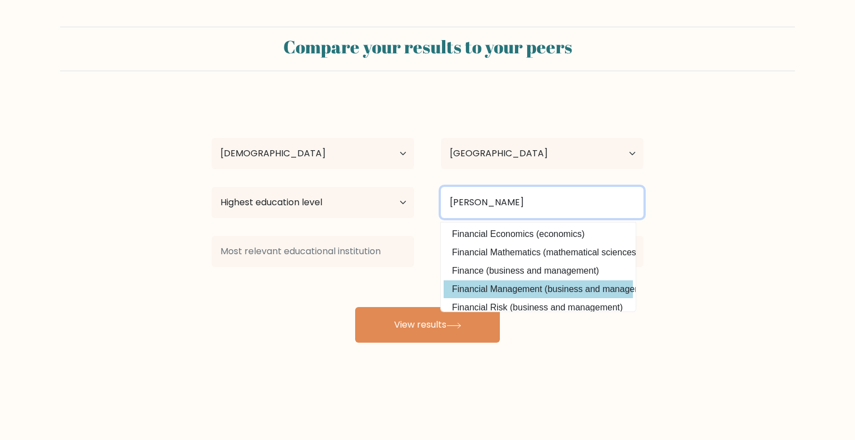
type input "Finan"
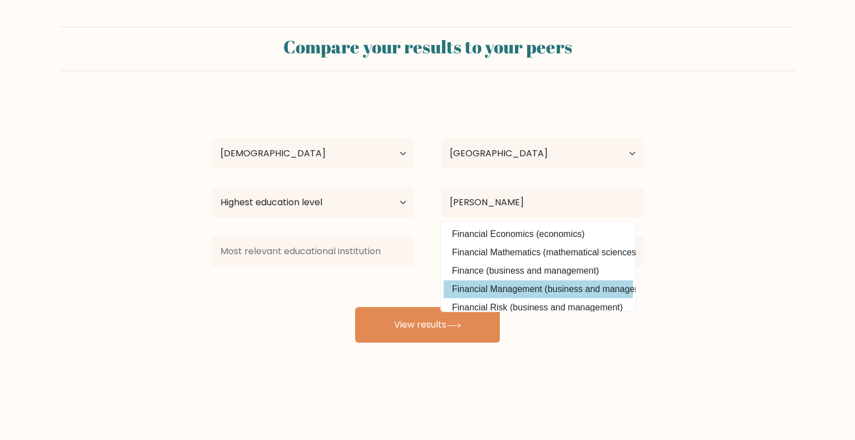
click at [501, 293] on div "Van Denmark Bulay Age Under 18 years old 18-24 years old 25-34 years old 35-44 …" at bounding box center [428, 220] width 446 height 245
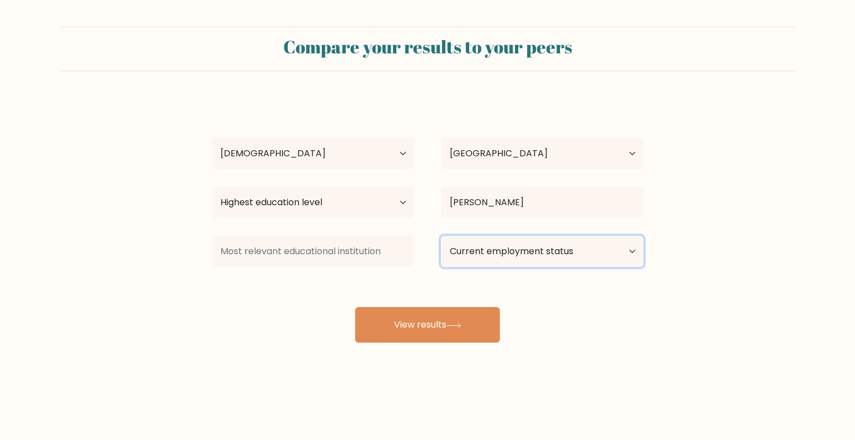
click at [481, 257] on select "Current employment status Employed Student Retired Other / prefer not to answer" at bounding box center [542, 251] width 203 height 31
select select "other"
click at [441, 236] on select "Current employment status Employed Student Retired Other / prefer not to answer" at bounding box center [542, 251] width 203 height 31
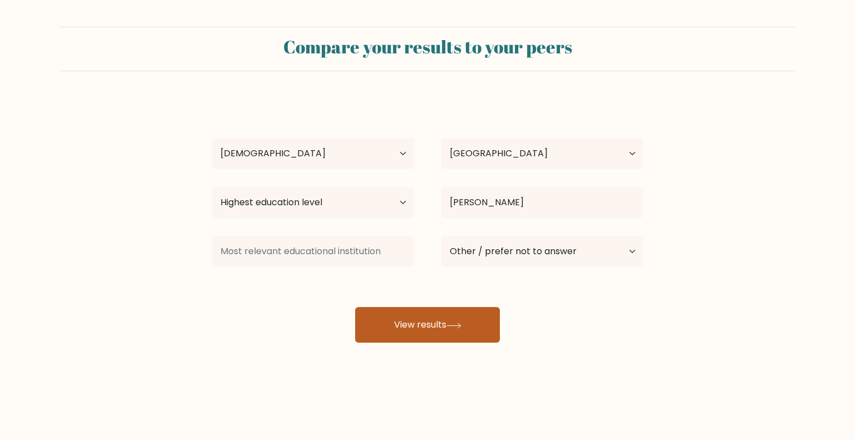
click at [447, 324] on button "View results" at bounding box center [427, 325] width 145 height 36
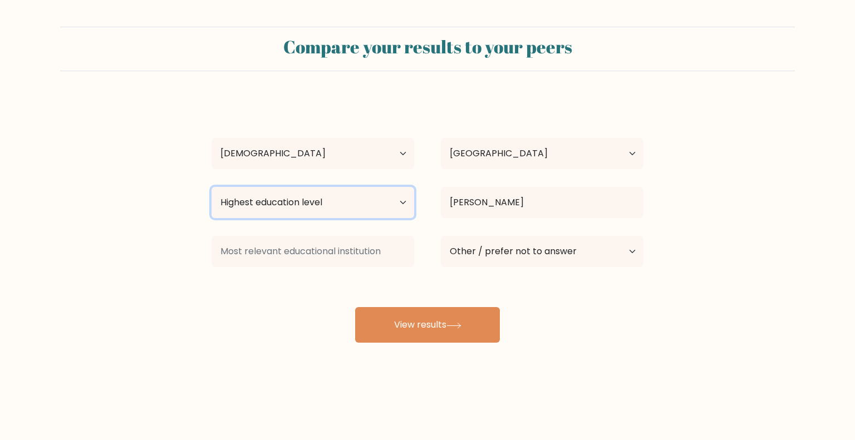
click at [366, 203] on select "Highest education level No schooling Primary Lower Secondary Upper Secondary Oc…" at bounding box center [313, 202] width 203 height 31
select select "upper_secondary"
click at [212, 187] on select "Highest education level No schooling Primary Lower Secondary Upper Secondary Oc…" at bounding box center [313, 202] width 203 height 31
click at [361, 207] on select "Highest education level No schooling Primary Lower Secondary Upper Secondary Oc…" at bounding box center [313, 202] width 203 height 31
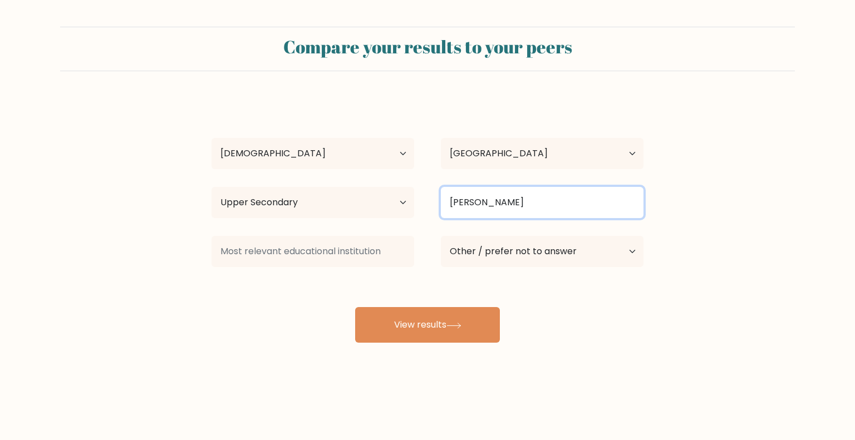
click at [492, 204] on input "Finan" at bounding box center [542, 202] width 203 height 31
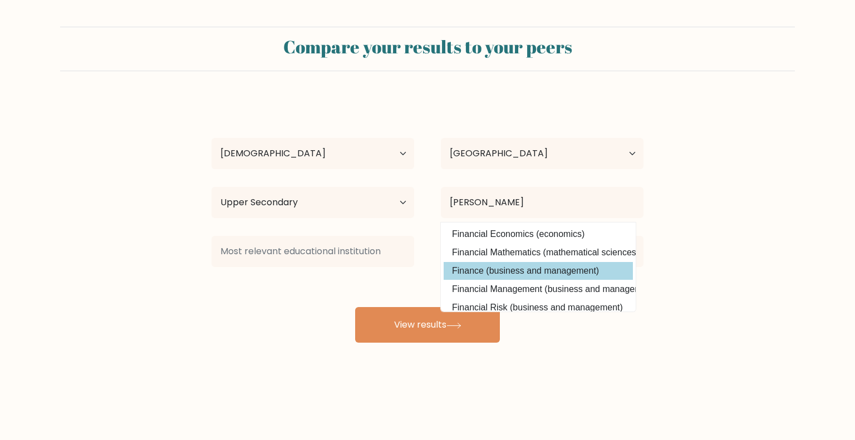
click at [510, 277] on div "Van Denmark Bulay Age Under 18 years old 18-24 years old 25-34 years old 35-44 …" at bounding box center [428, 220] width 446 height 245
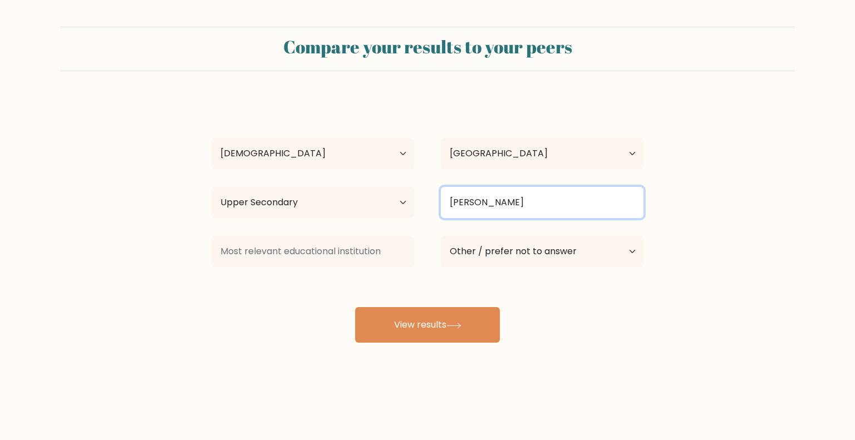
click at [482, 213] on input "Finan" at bounding box center [542, 202] width 203 height 31
type input "Finance"
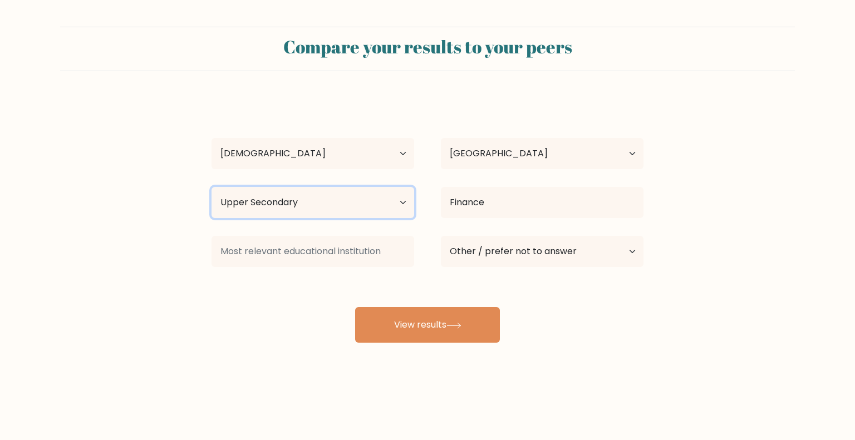
click at [385, 205] on select "Highest education level No schooling Primary Lower Secondary Upper Secondary Oc…" at bounding box center [313, 202] width 203 height 31
click at [212, 187] on select "Highest education level No schooling Primary Lower Secondary Upper Secondary Oc…" at bounding box center [313, 202] width 203 height 31
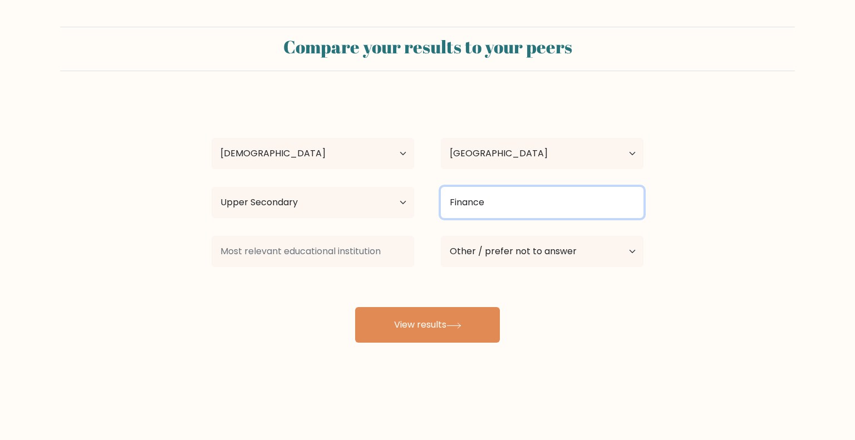
click at [512, 193] on input "Finance" at bounding box center [542, 202] width 203 height 31
click at [510, 207] on input "Finance" at bounding box center [542, 202] width 203 height 31
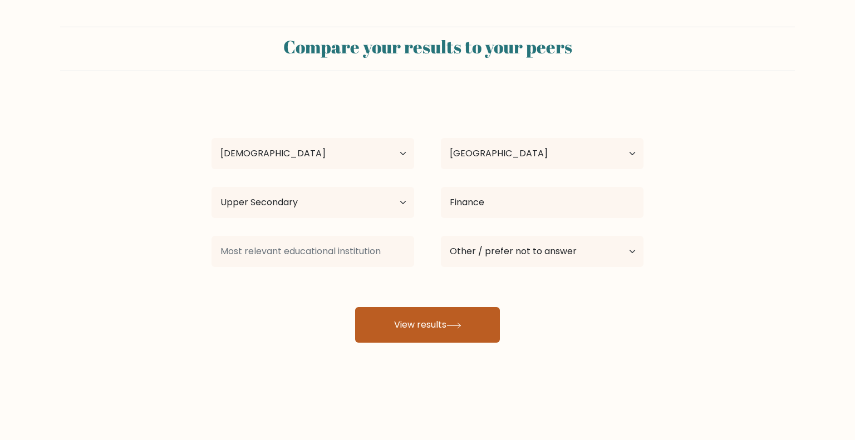
click at [460, 325] on icon at bounding box center [454, 326] width 15 height 6
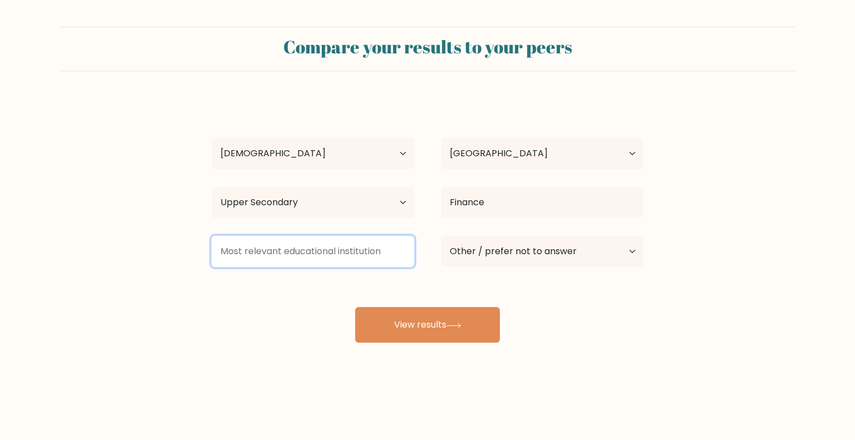
click at [370, 262] on input at bounding box center [313, 251] width 203 height 31
type input "a"
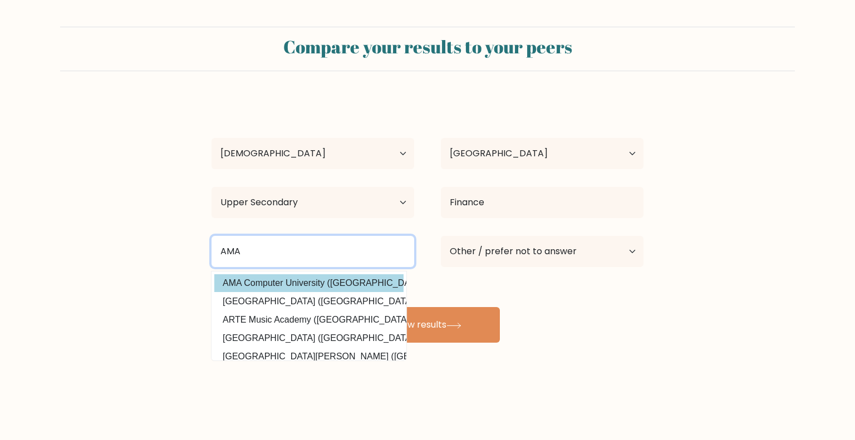
type input "AMA"
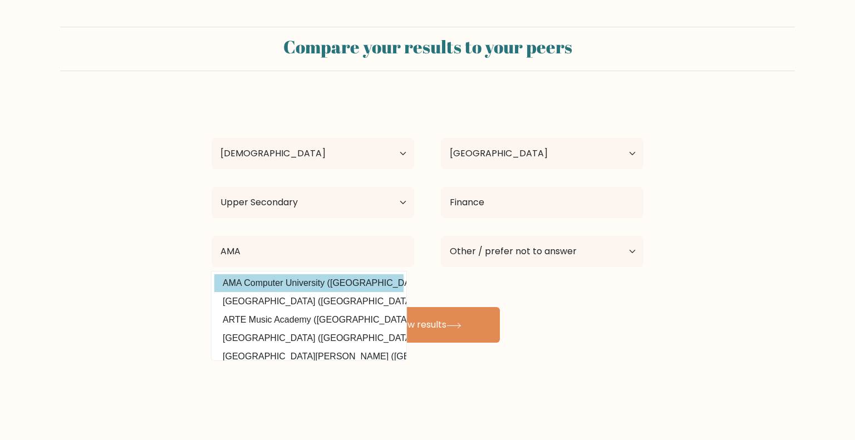
click at [372, 291] on div "Van Denmark Bulay Age Under 18 years old 18-24 years old 25-34 years old 35-44 …" at bounding box center [428, 220] width 446 height 245
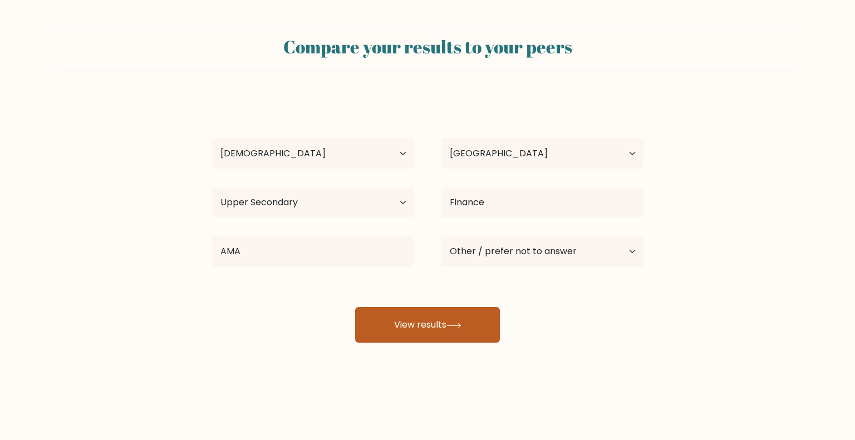
click at [391, 321] on button "View results" at bounding box center [427, 325] width 145 height 36
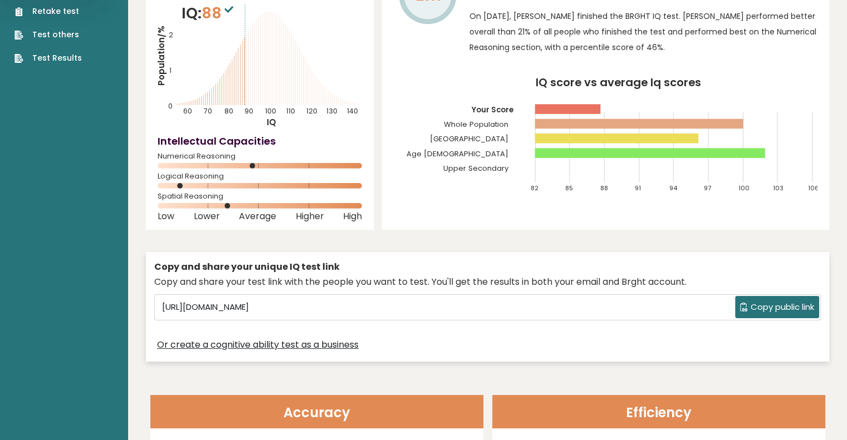
scroll to position [21, 0]
